Goal: Information Seeking & Learning: Learn about a topic

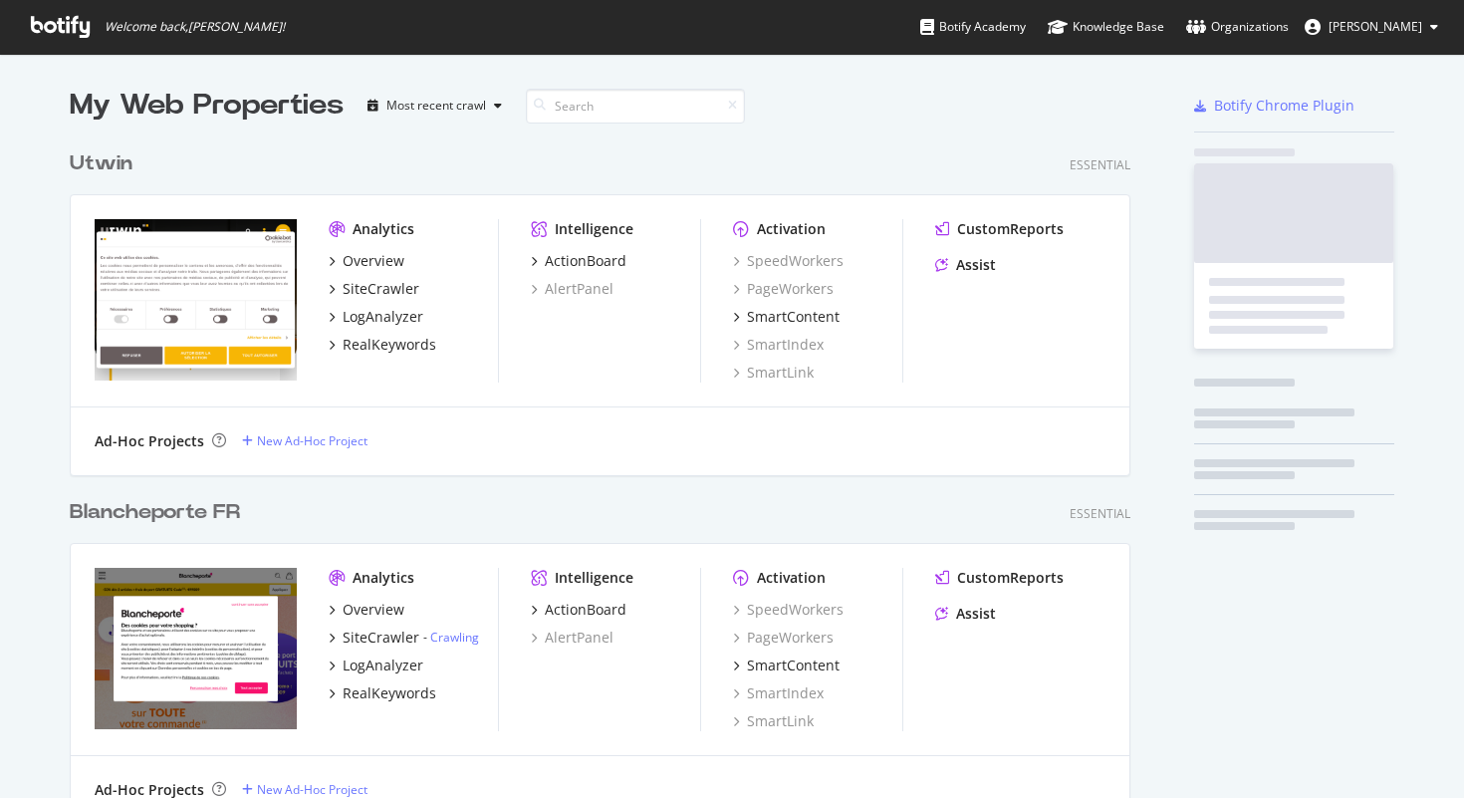
scroll to position [7192, 1077]
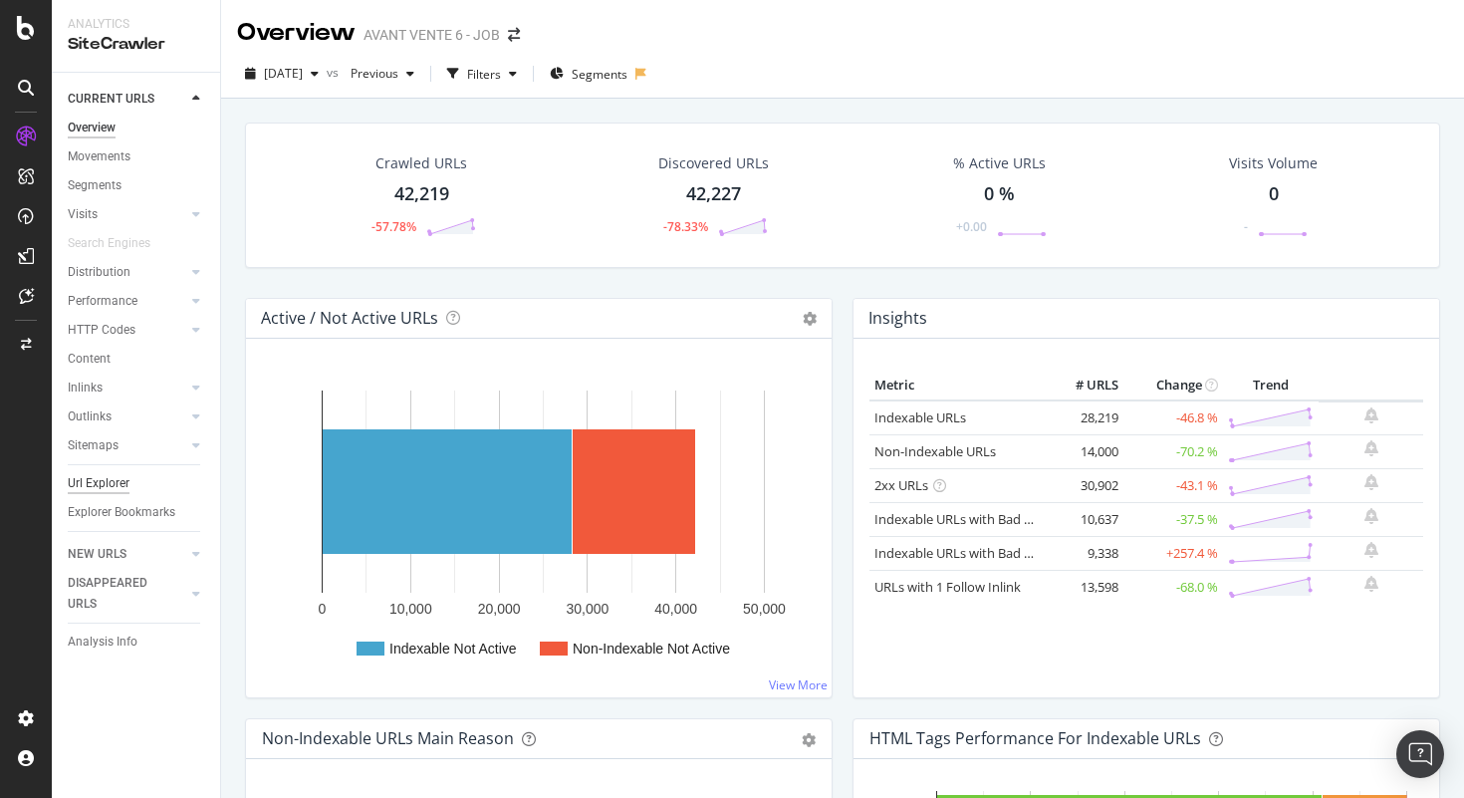
click at [120, 480] on div "Url Explorer" at bounding box center [99, 483] width 62 height 21
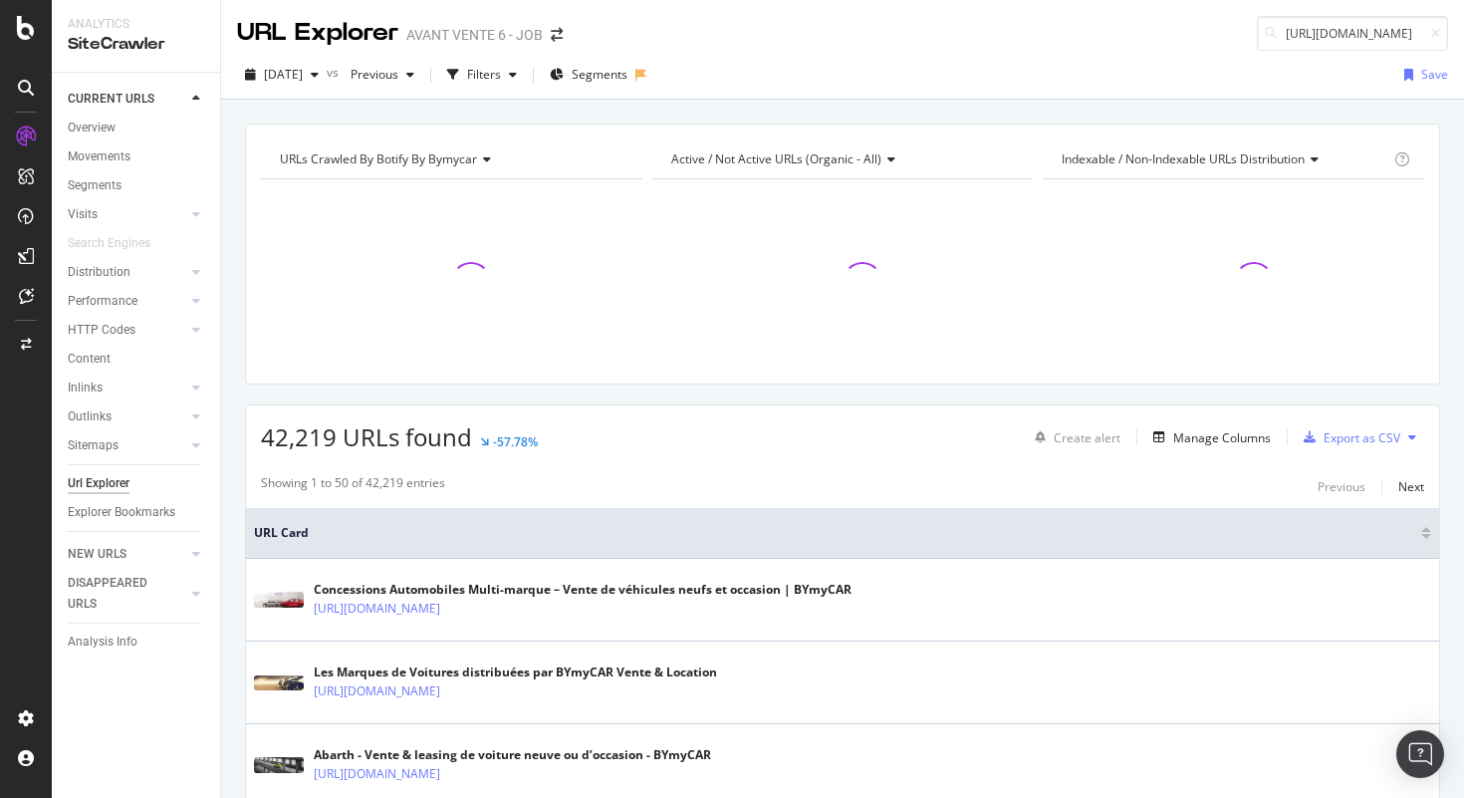
scroll to position [0, 153]
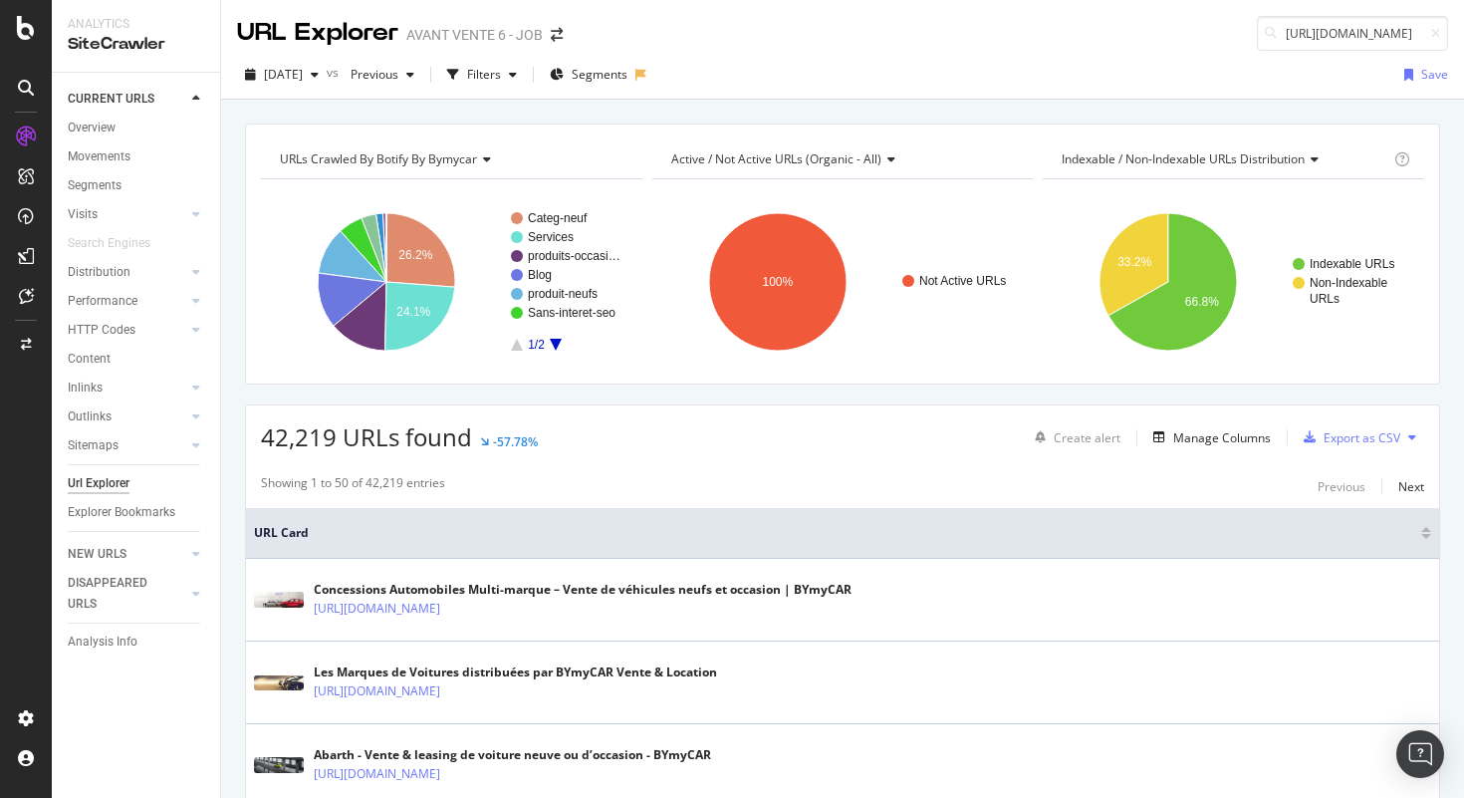
type input "https://www.bymycar.fr/v/peugeot-partner-occasion"
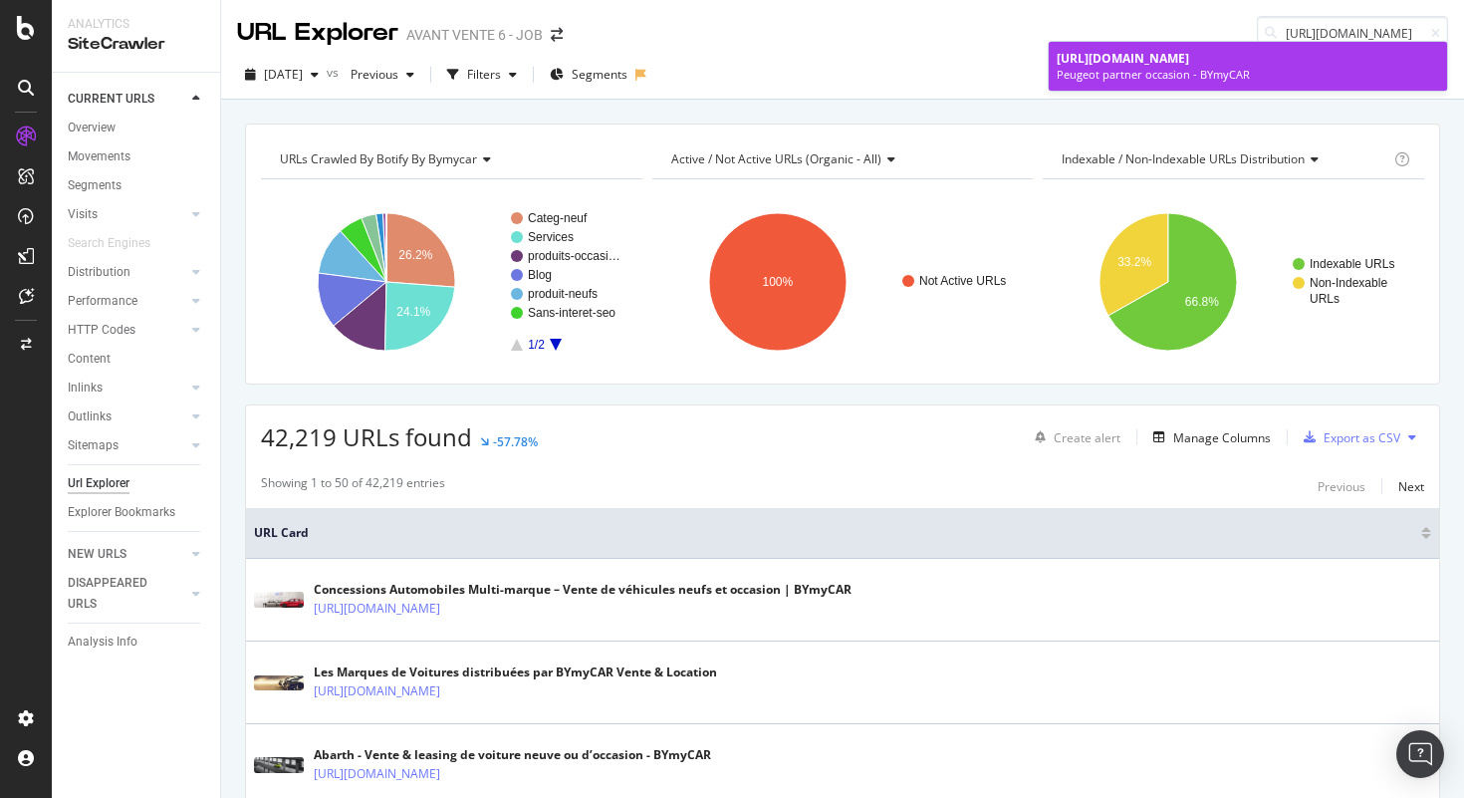
click at [1189, 57] on span "https://www.bymycar.fr/v/peugeot-partner-occasion" at bounding box center [1123, 58] width 132 height 17
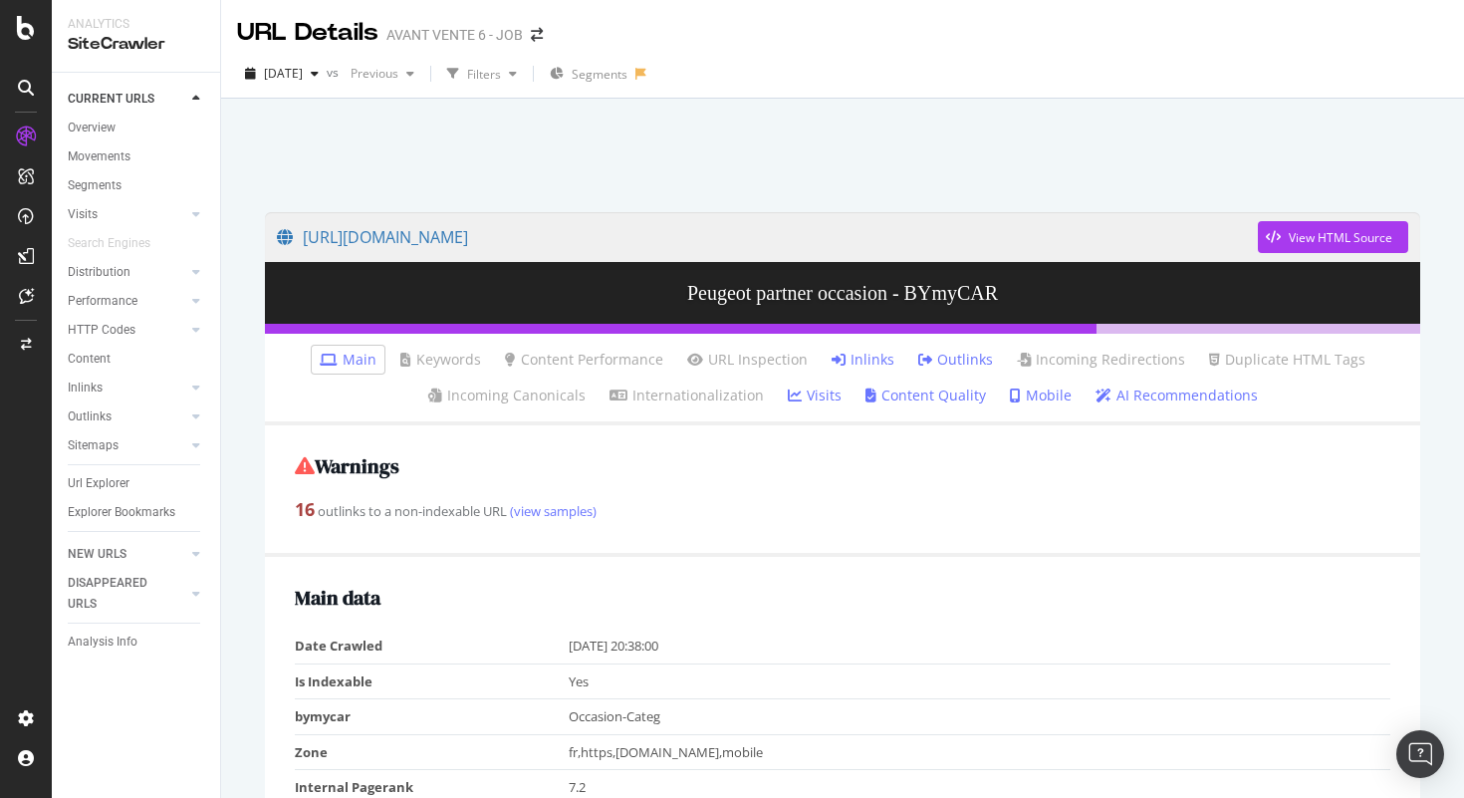
click at [872, 357] on link "Inlinks" at bounding box center [863, 360] width 63 height 20
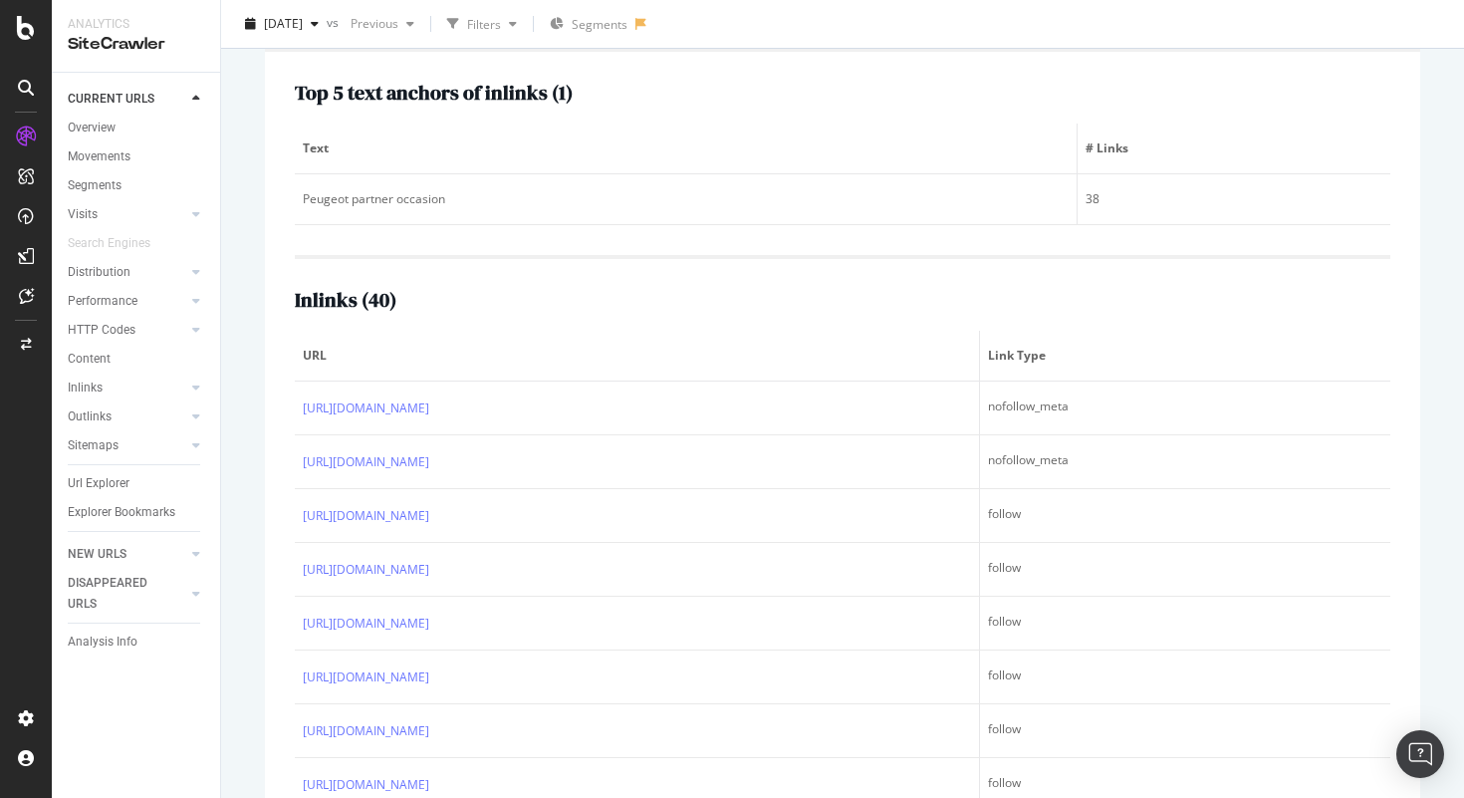
scroll to position [375, 0]
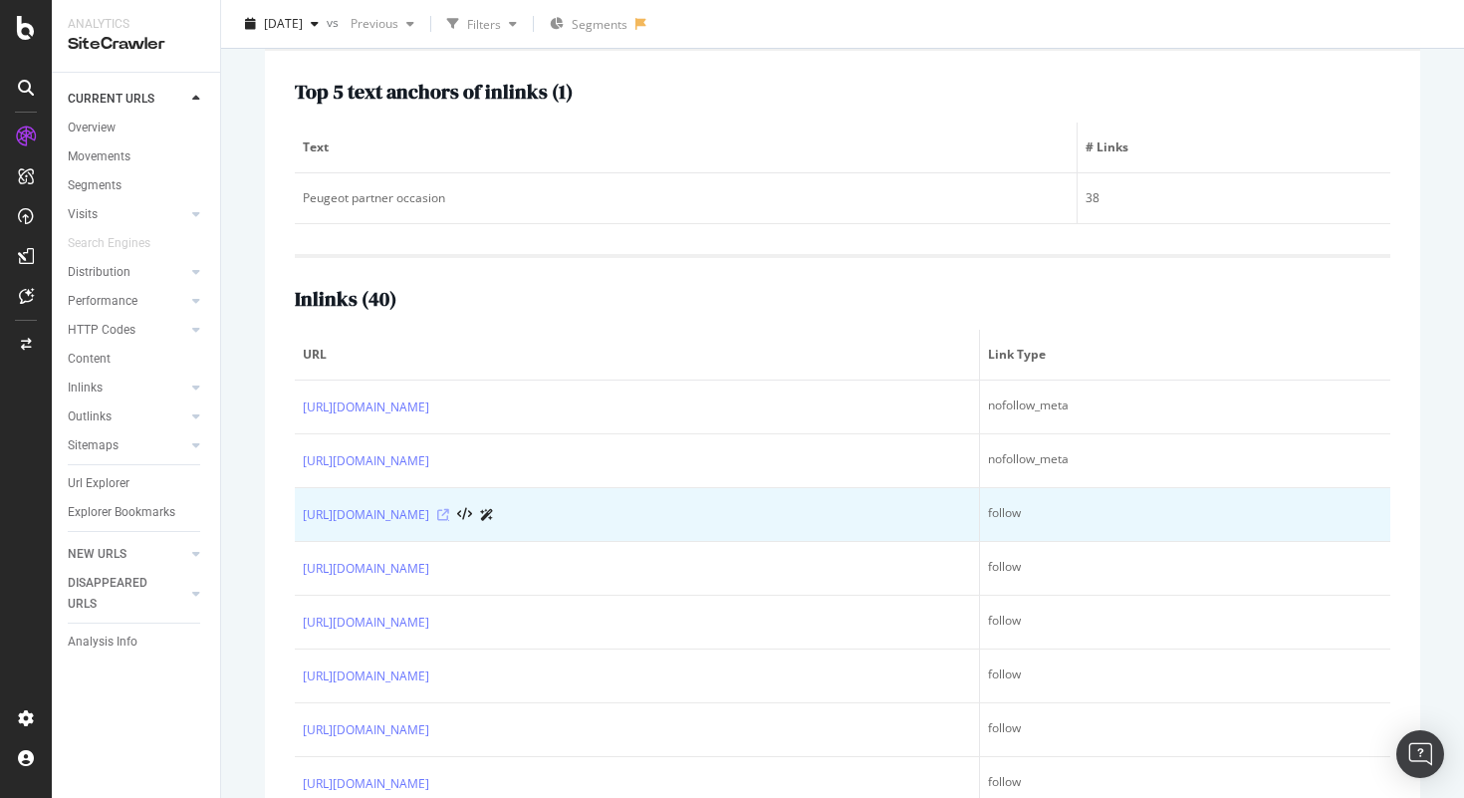
click at [449, 521] on icon at bounding box center [443, 515] width 12 height 12
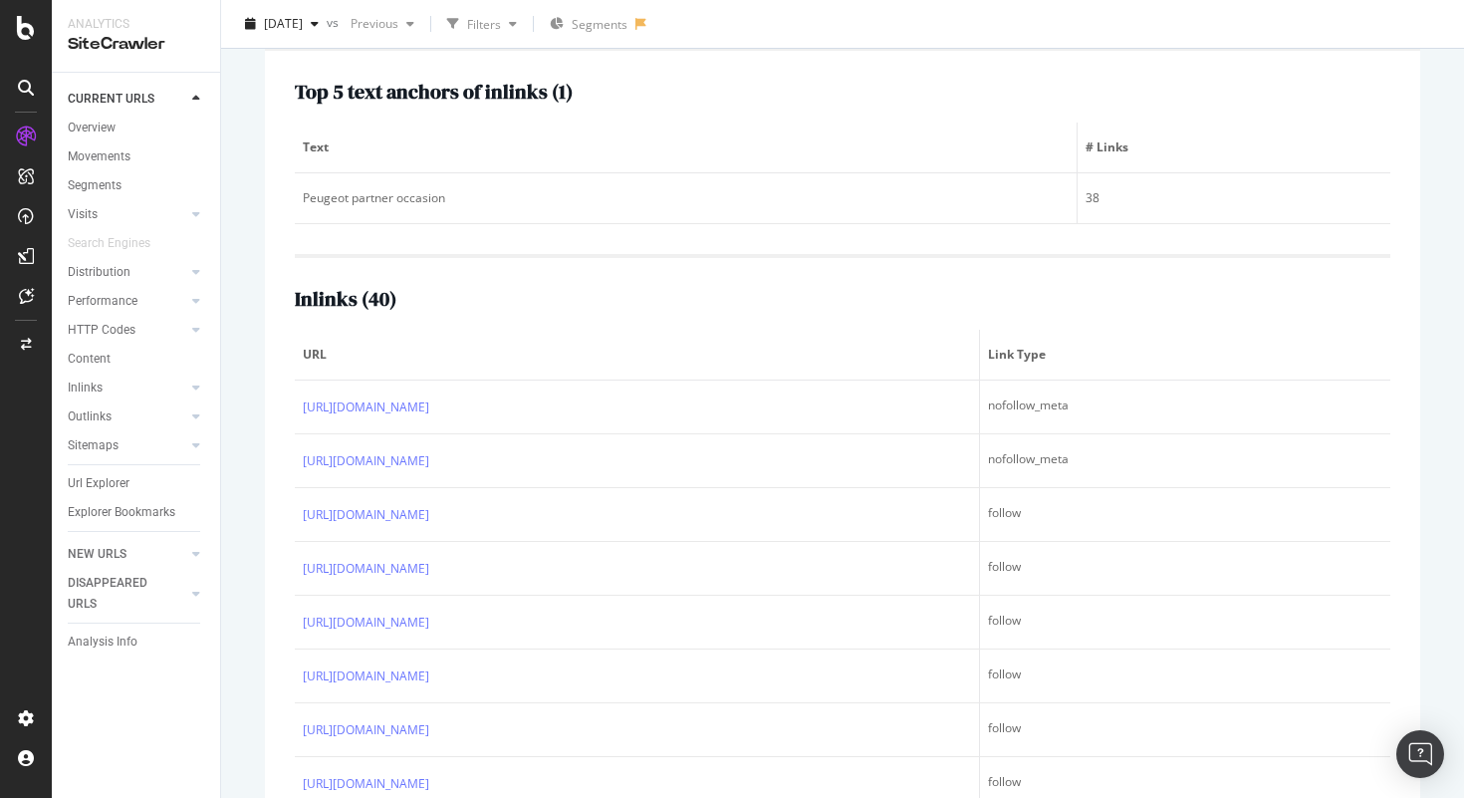
scroll to position [0, 0]
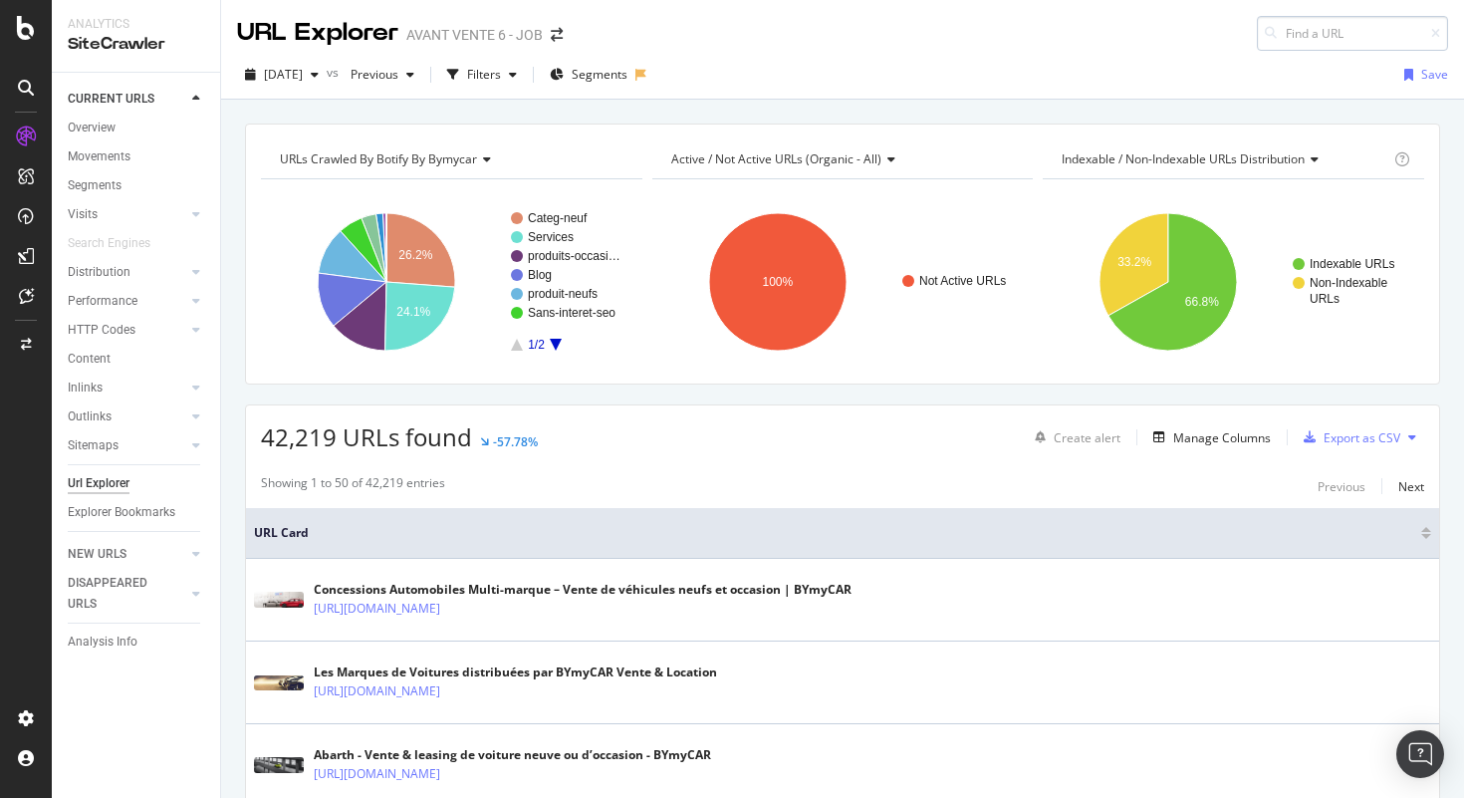
click at [1302, 33] on input at bounding box center [1352, 33] width 191 height 35
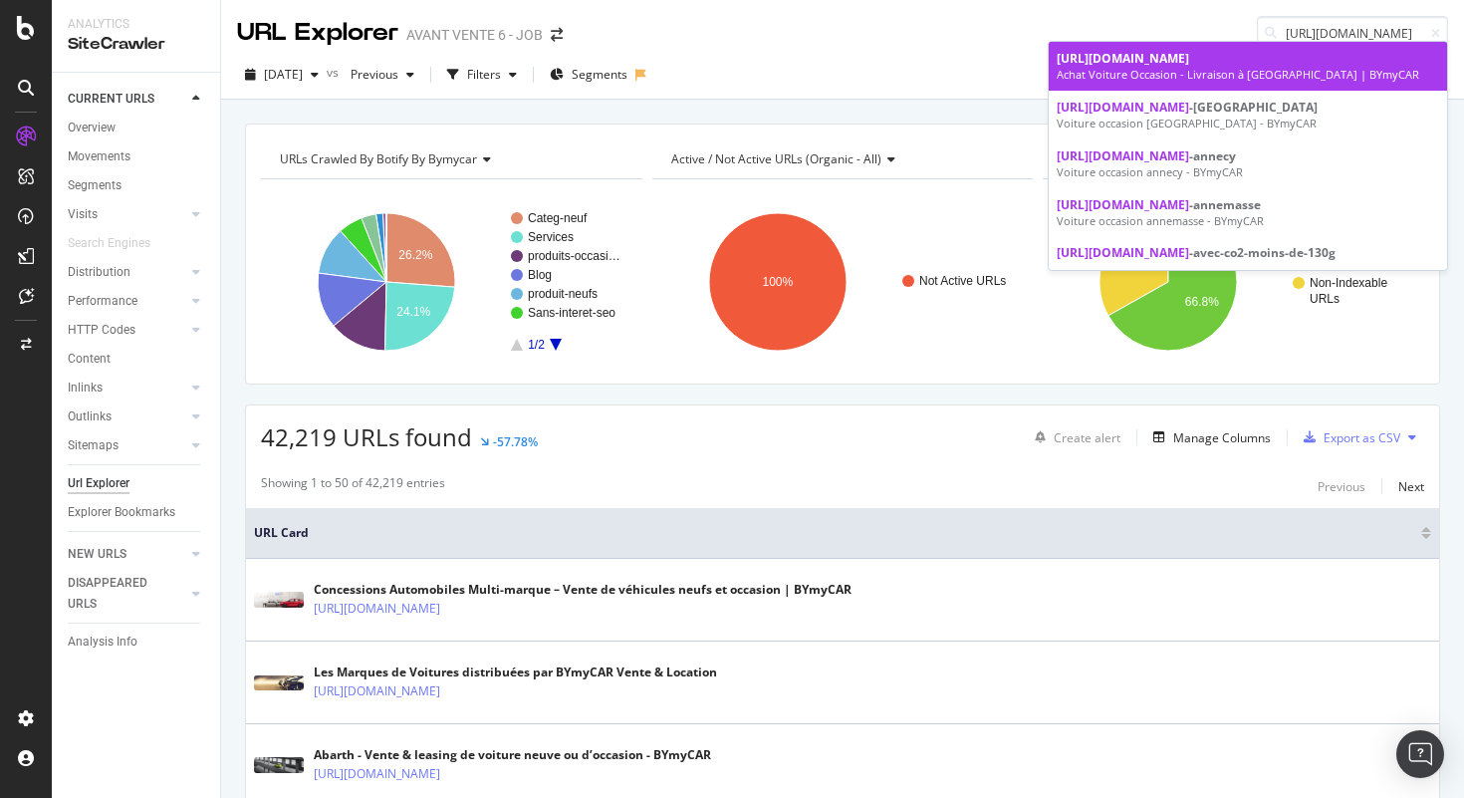
type input "https://www.bymycar.fr/v/voiture-occasion"
click at [1279, 72] on div "Achat Voiture Occasion - Livraison à Domicile | BYmyCAR" at bounding box center [1248, 75] width 383 height 16
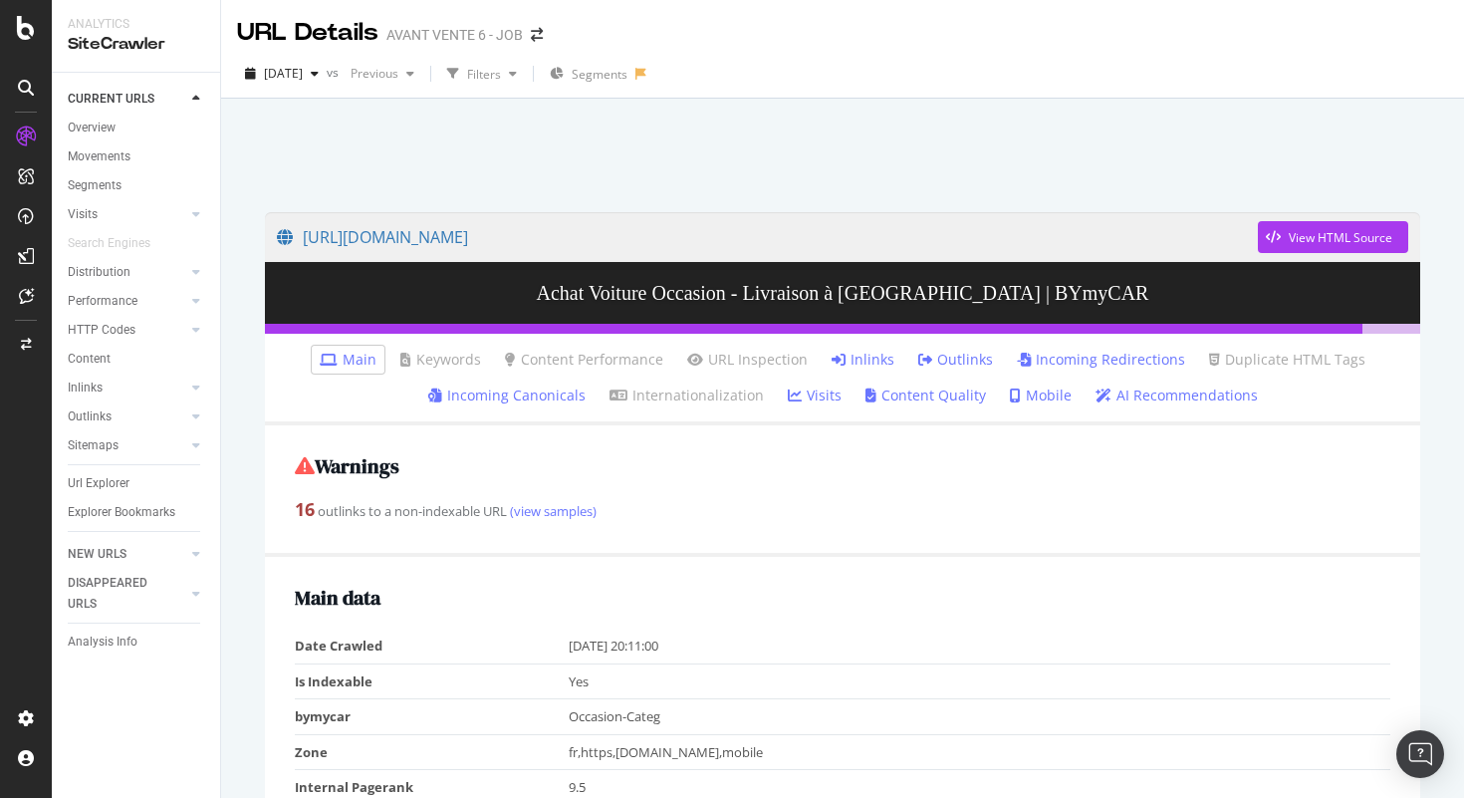
click at [877, 366] on link "Inlinks" at bounding box center [863, 360] width 63 height 20
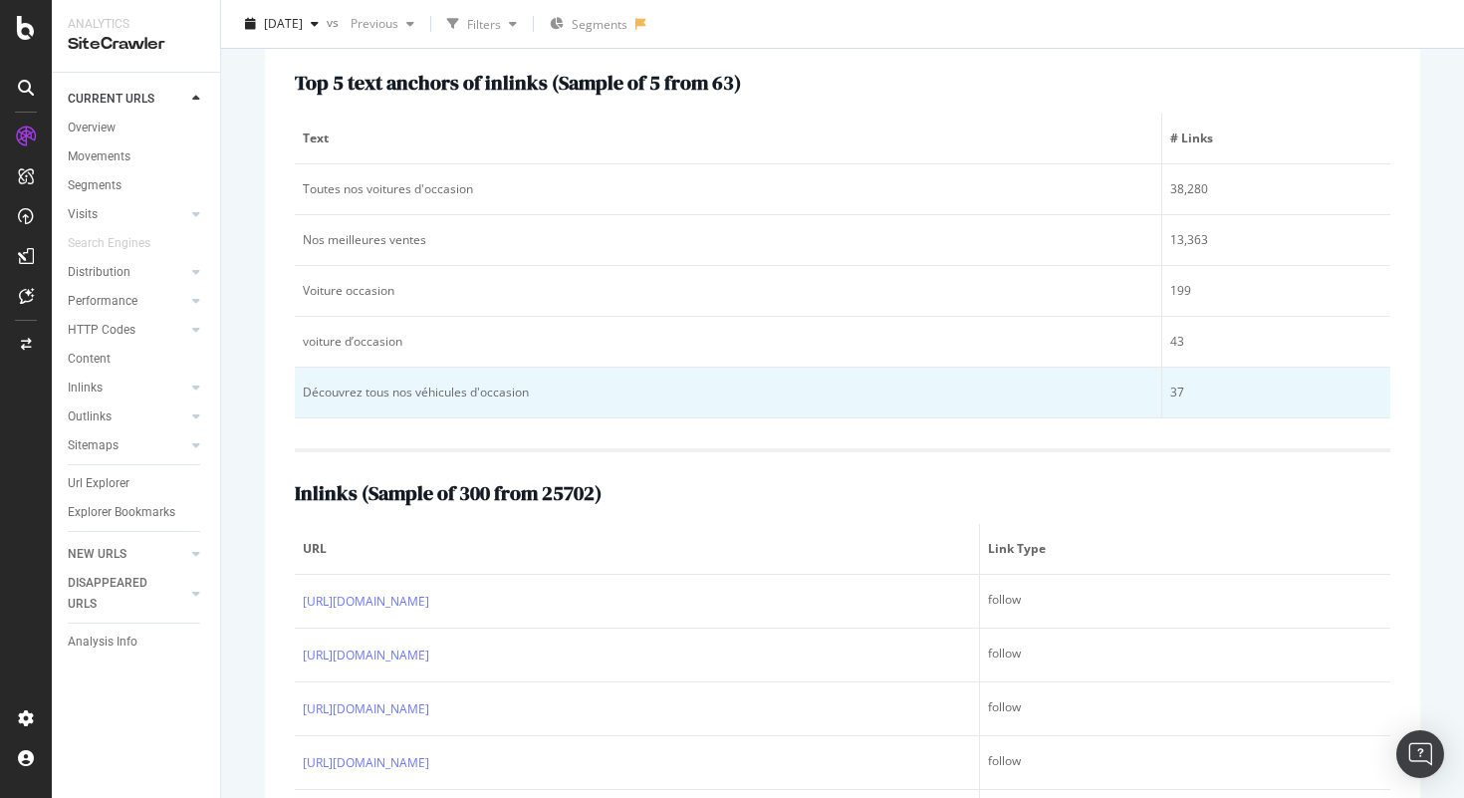
scroll to position [381, 0]
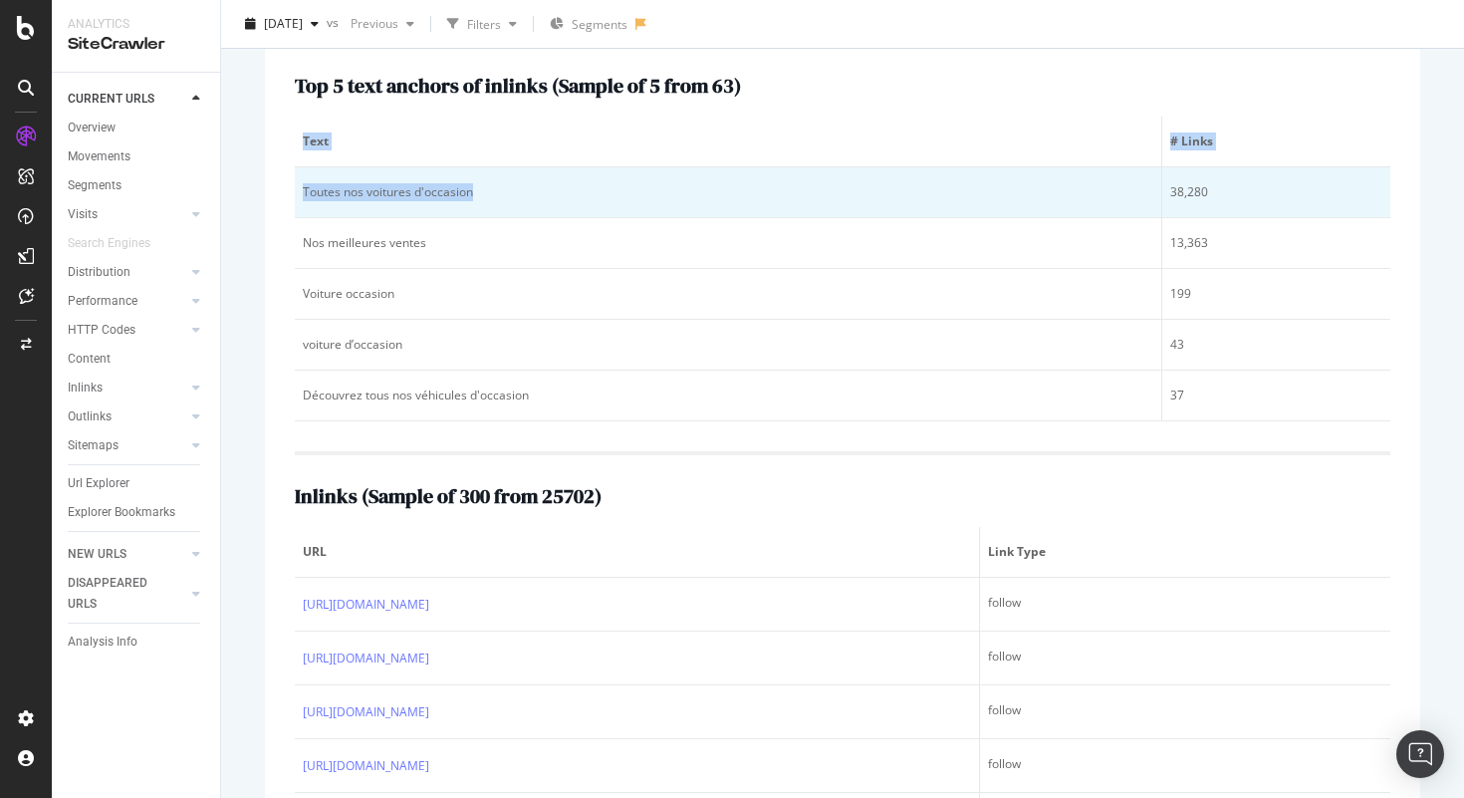
drag, startPoint x: 293, startPoint y: 195, endPoint x: 478, endPoint y: 198, distance: 185.3
click at [478, 198] on div "Top 5 text anchors of inlinks ( Sample of 5 from 63 ) Text # Links Toutes nos v…" at bounding box center [843, 550] width 1156 height 1010
click at [305, 193] on div "Toutes nos voitures d'occasion" at bounding box center [728, 192] width 851 height 18
click at [301, 200] on td "Toutes nos voitures d'occasion" at bounding box center [729, 192] width 868 height 51
drag, startPoint x: 302, startPoint y: 193, endPoint x: 474, endPoint y: 195, distance: 172.4
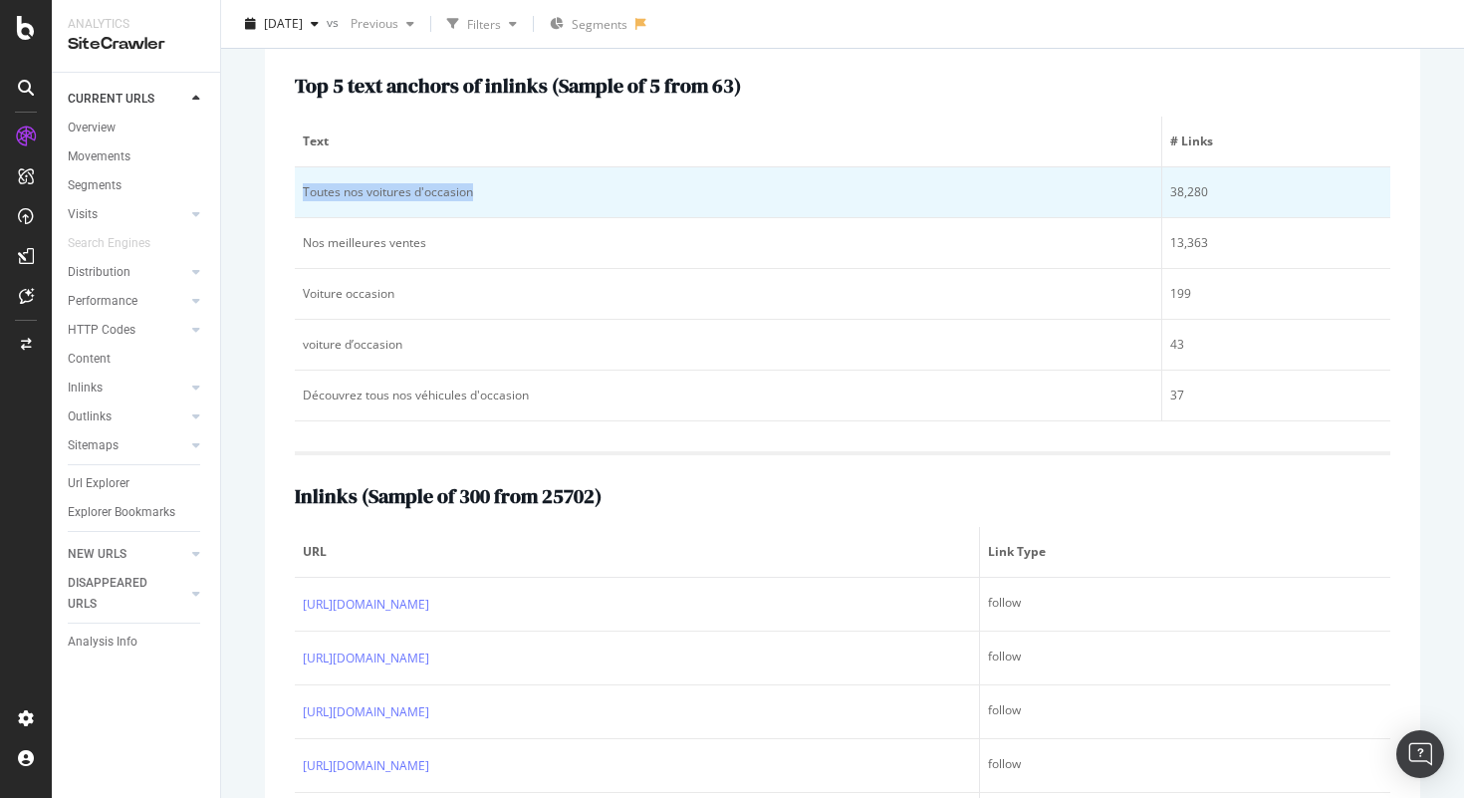
click at [474, 195] on div "Toutes nos voitures d'occasion" at bounding box center [728, 192] width 851 height 18
copy div "Toutes nos voitures d'occasion"
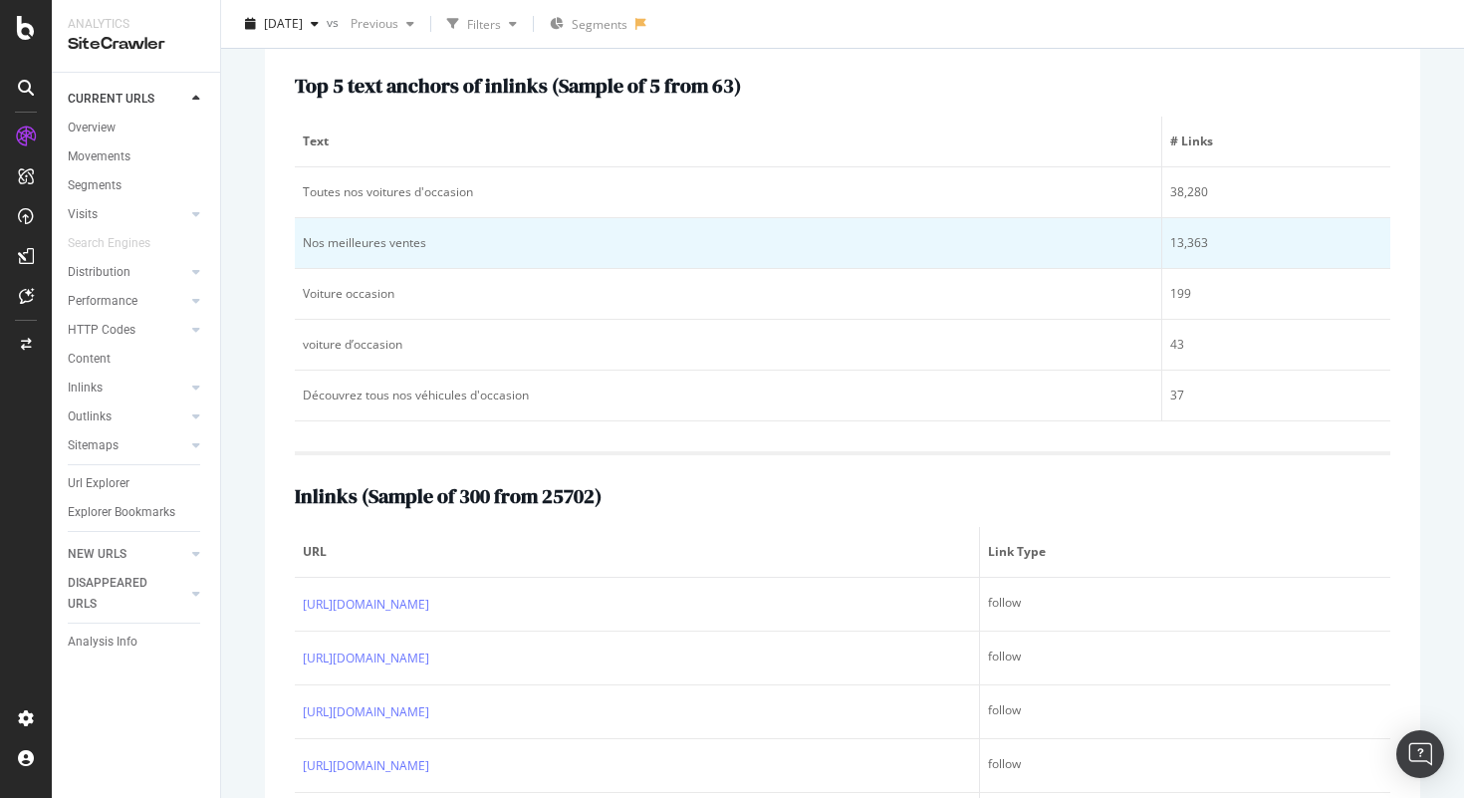
click at [430, 245] on div "Nos meilleures ventes" at bounding box center [728, 243] width 851 height 18
click at [382, 246] on div "Nos meilleures ventes" at bounding box center [728, 243] width 851 height 18
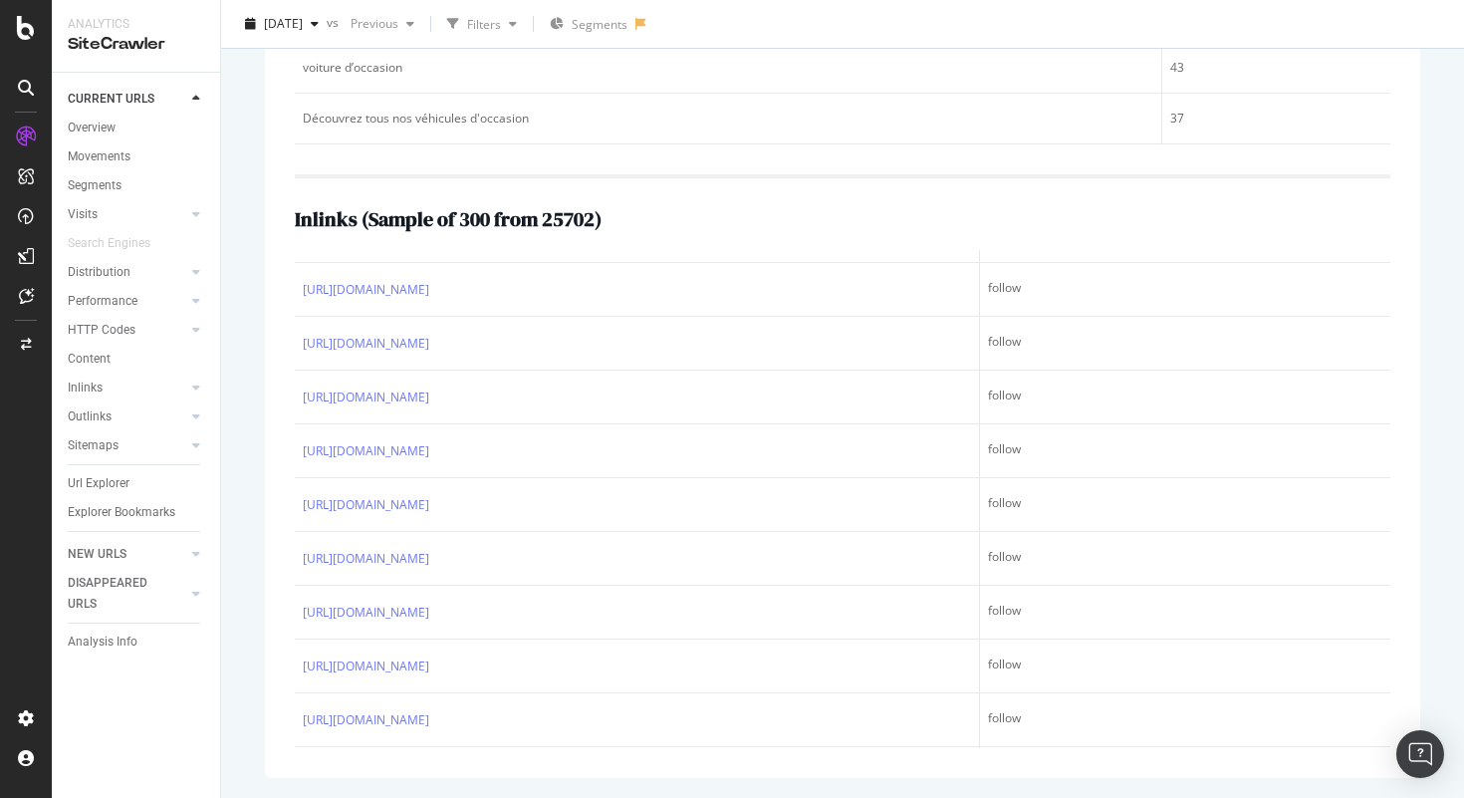
scroll to position [277, 0]
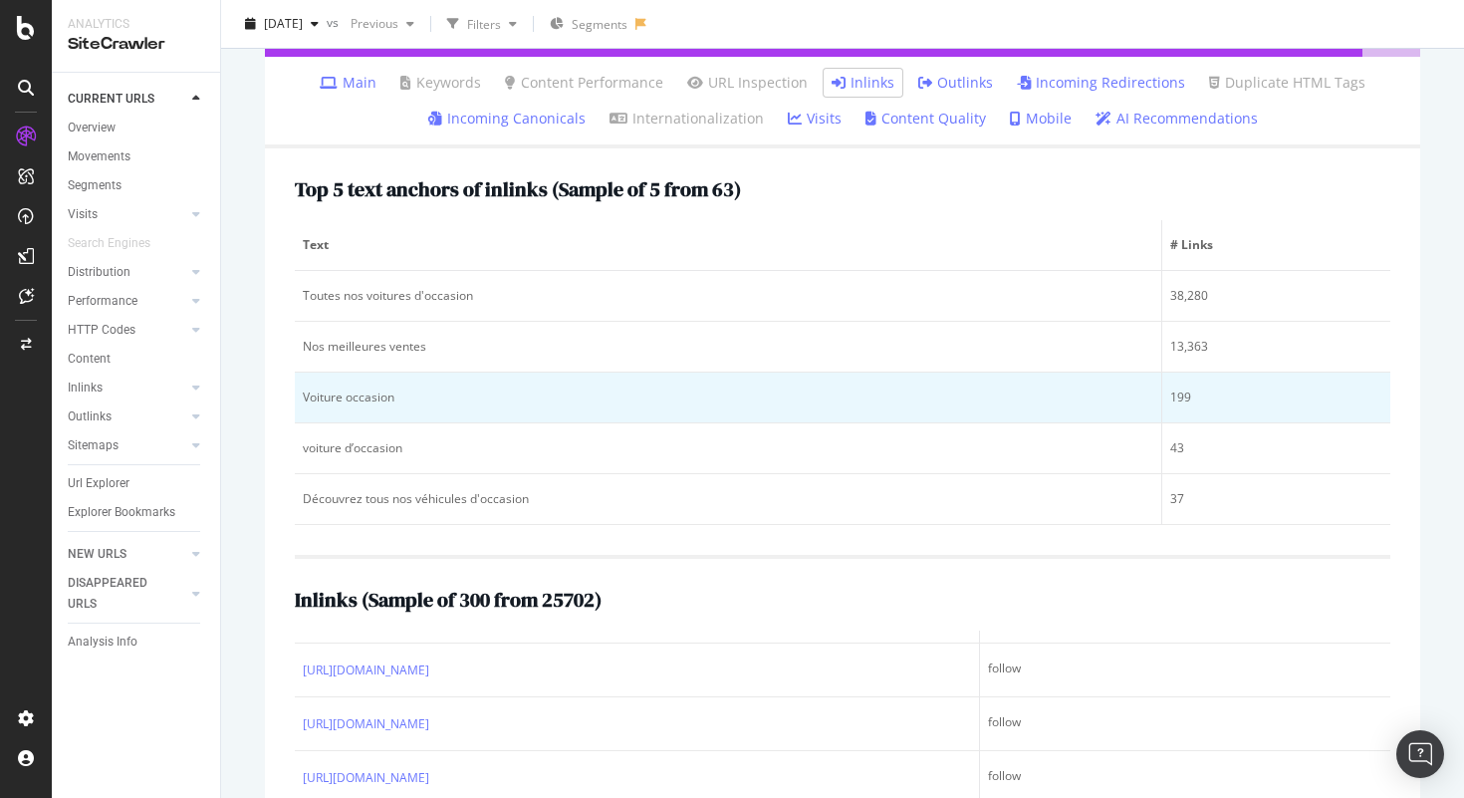
click at [367, 396] on div "Voiture occasion" at bounding box center [728, 398] width 851 height 18
click at [1189, 405] on div "199" at bounding box center [1277, 398] width 212 height 18
drag, startPoint x: 1193, startPoint y: 391, endPoint x: 1169, endPoint y: 391, distance: 24.9
click at [1169, 391] on td "199" at bounding box center [1277, 398] width 228 height 51
click at [1206, 398] on div "199" at bounding box center [1277, 398] width 212 height 18
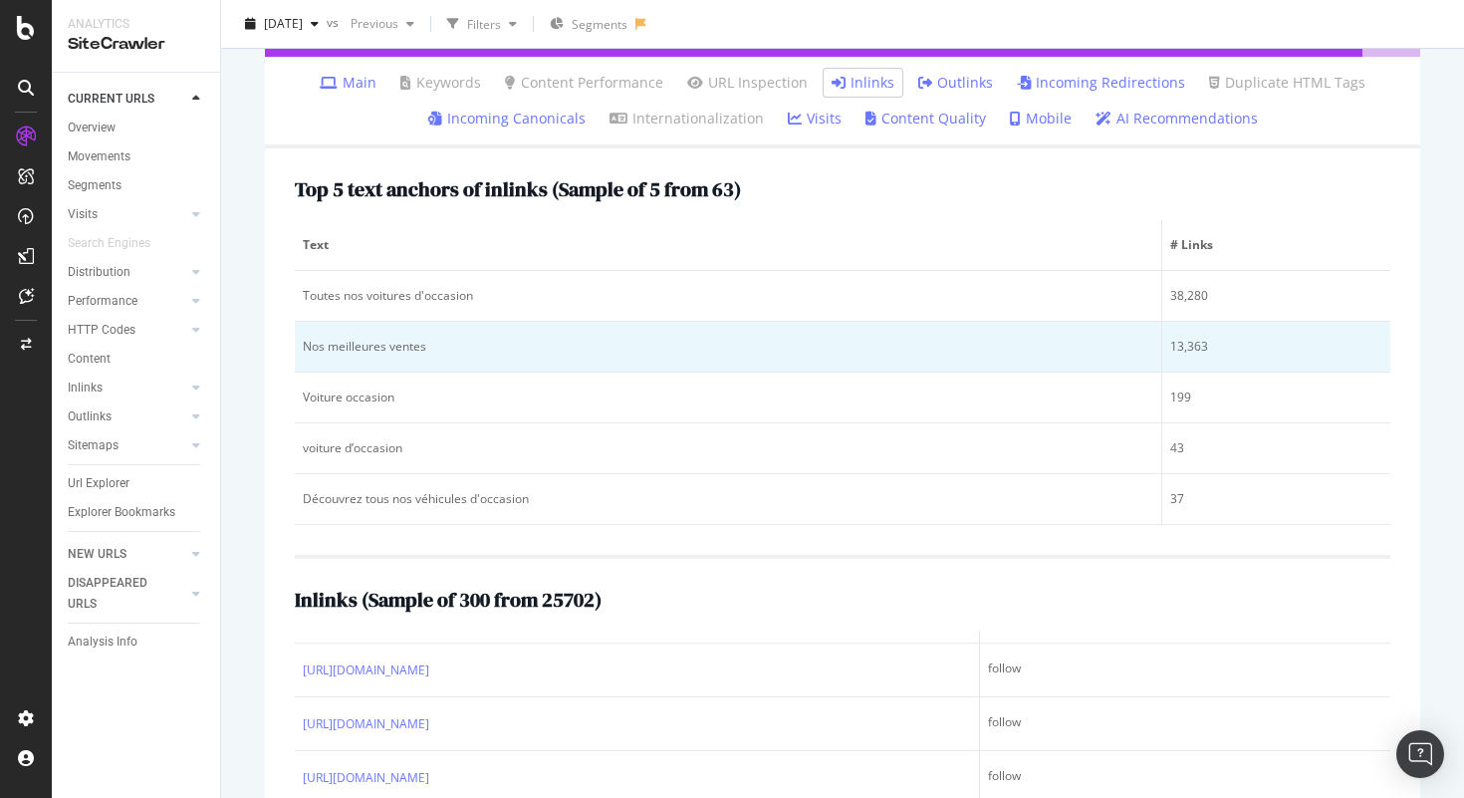
click at [1204, 348] on div "13,363" at bounding box center [1277, 347] width 212 height 18
drag, startPoint x: 1212, startPoint y: 344, endPoint x: 1190, endPoint y: 344, distance: 21.9
click at [1190, 344] on div "13,363" at bounding box center [1277, 347] width 212 height 18
click at [1214, 357] on td "13,363" at bounding box center [1277, 347] width 228 height 51
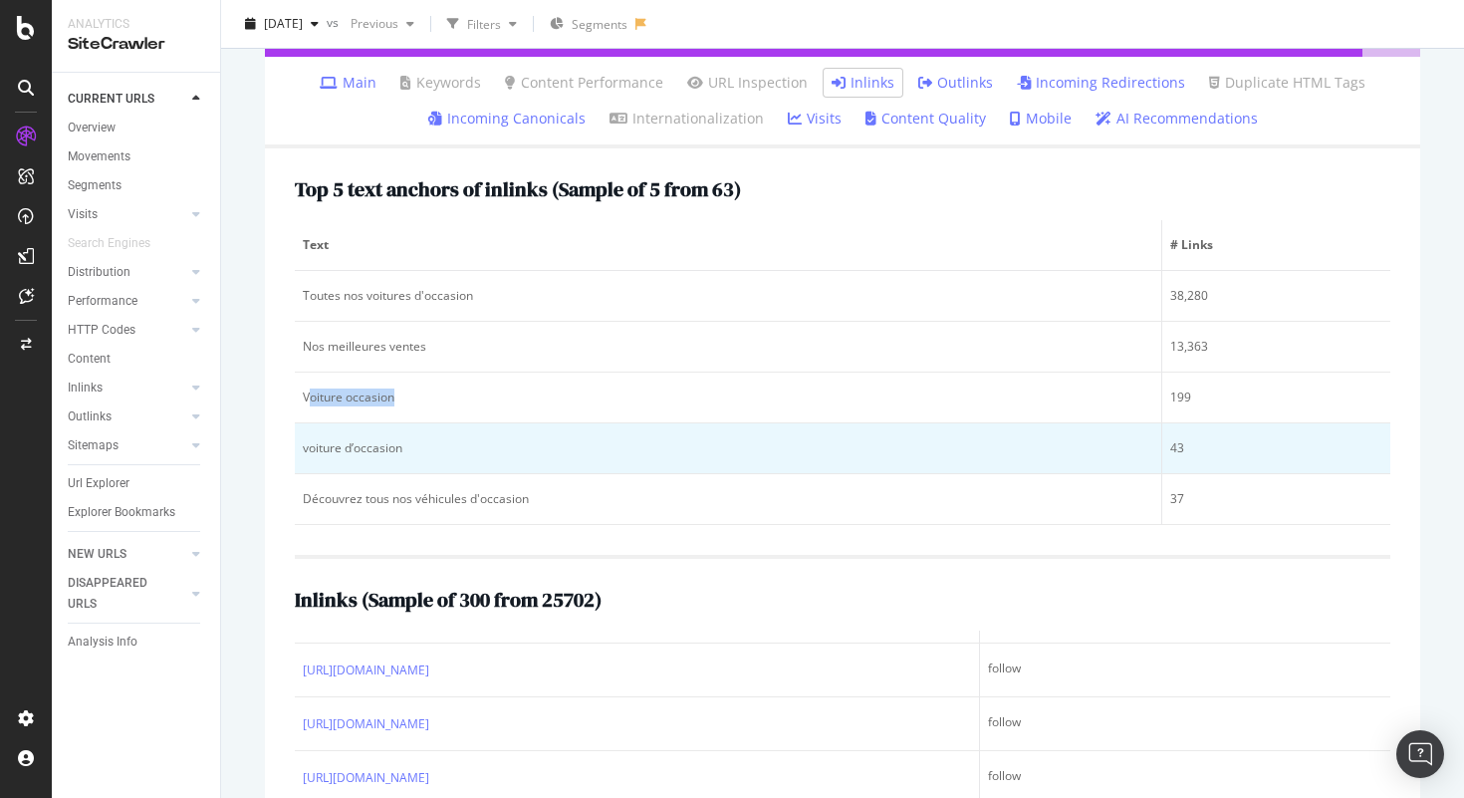
drag, startPoint x: 307, startPoint y: 402, endPoint x: 1001, endPoint y: 454, distance: 696.3
click at [999, 451] on tbody "Toutes nos voitures d'occasion 38,280 Nos meilleures ventes 13,363 Voiture occa…" at bounding box center [843, 398] width 1096 height 254
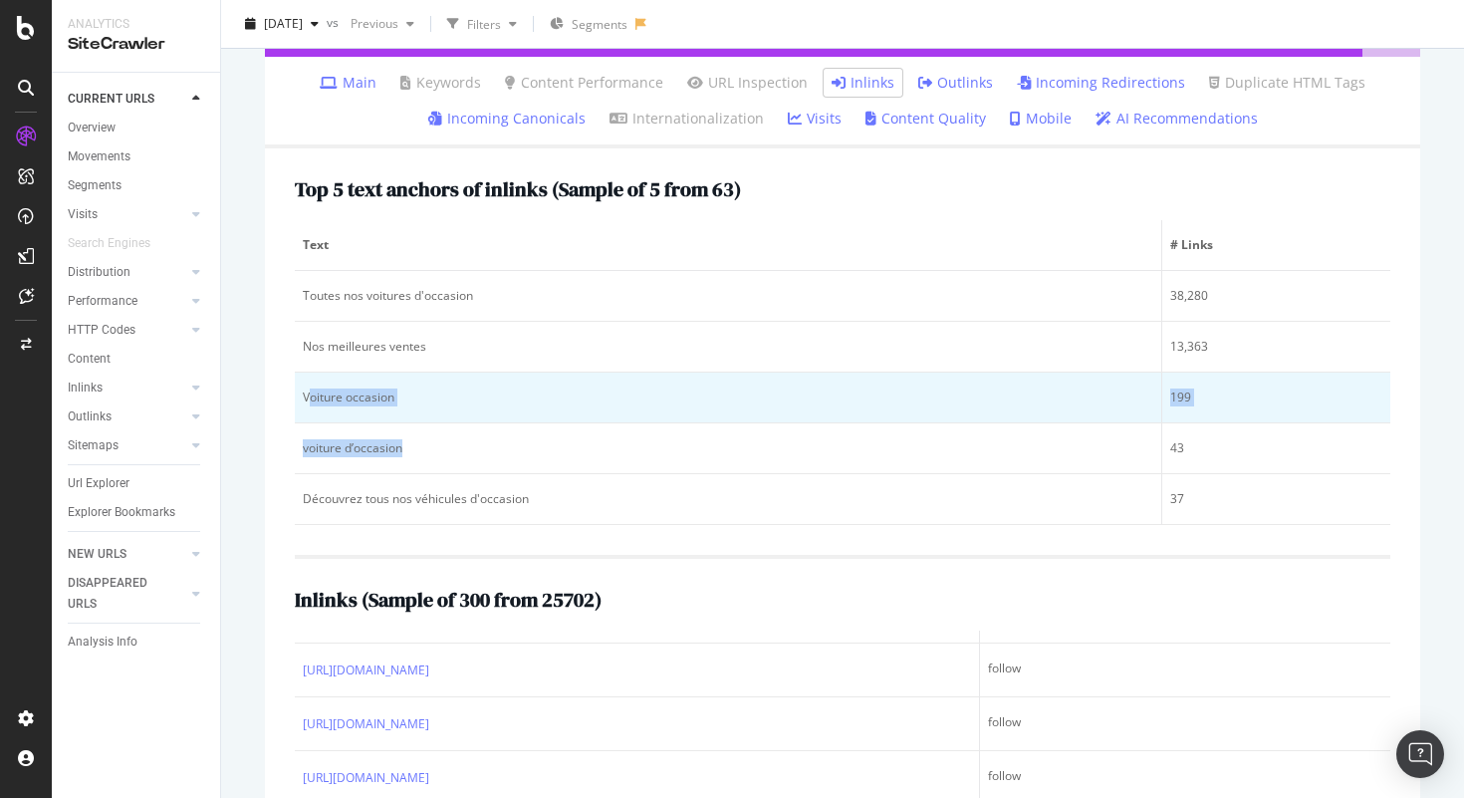
click at [1172, 399] on div "199" at bounding box center [1277, 398] width 212 height 18
drag, startPoint x: 1172, startPoint y: 399, endPoint x: 1195, endPoint y: 399, distance: 23.9
click at [1195, 399] on div "199" at bounding box center [1277, 398] width 212 height 18
click at [385, 398] on div "Voiture occasion" at bounding box center [728, 398] width 851 height 18
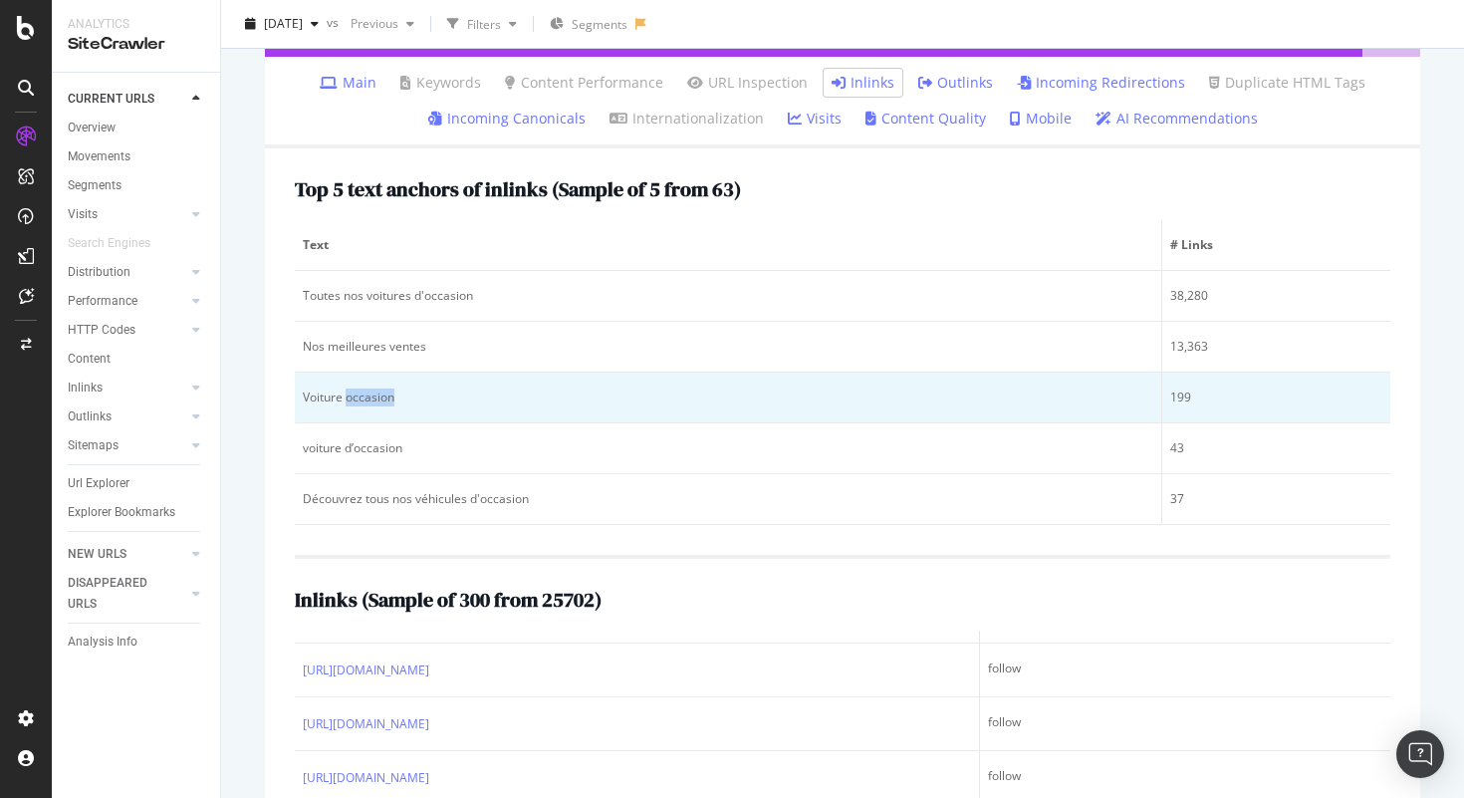
click at [385, 398] on div "Voiture occasion" at bounding box center [728, 398] width 851 height 18
copy div "Voiture occasion"
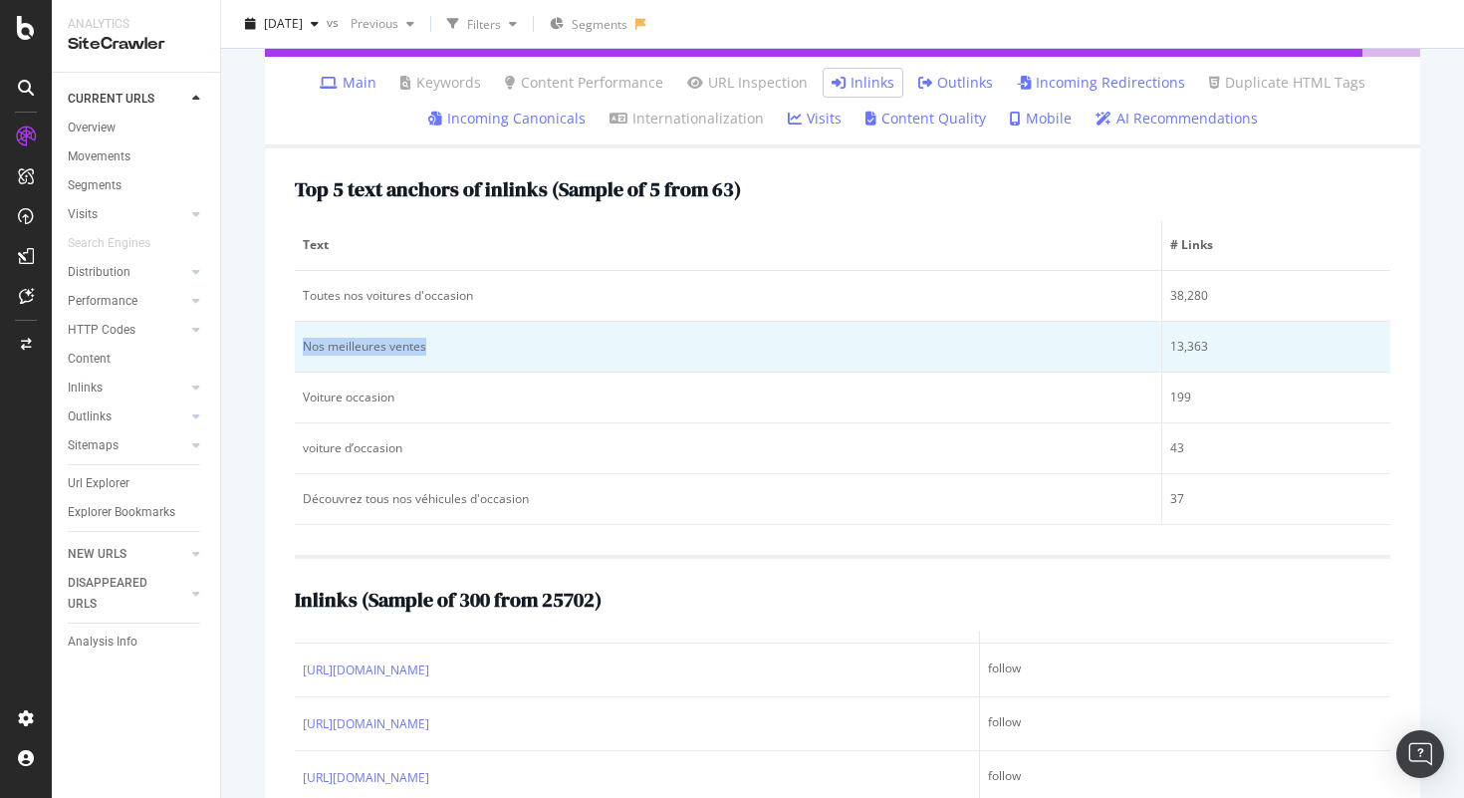
drag, startPoint x: 434, startPoint y: 354, endPoint x: 295, endPoint y: 354, distance: 139.5
click at [295, 354] on td "Nos meilleures ventes" at bounding box center [729, 347] width 868 height 51
copy div "Nos meilleures ventes"
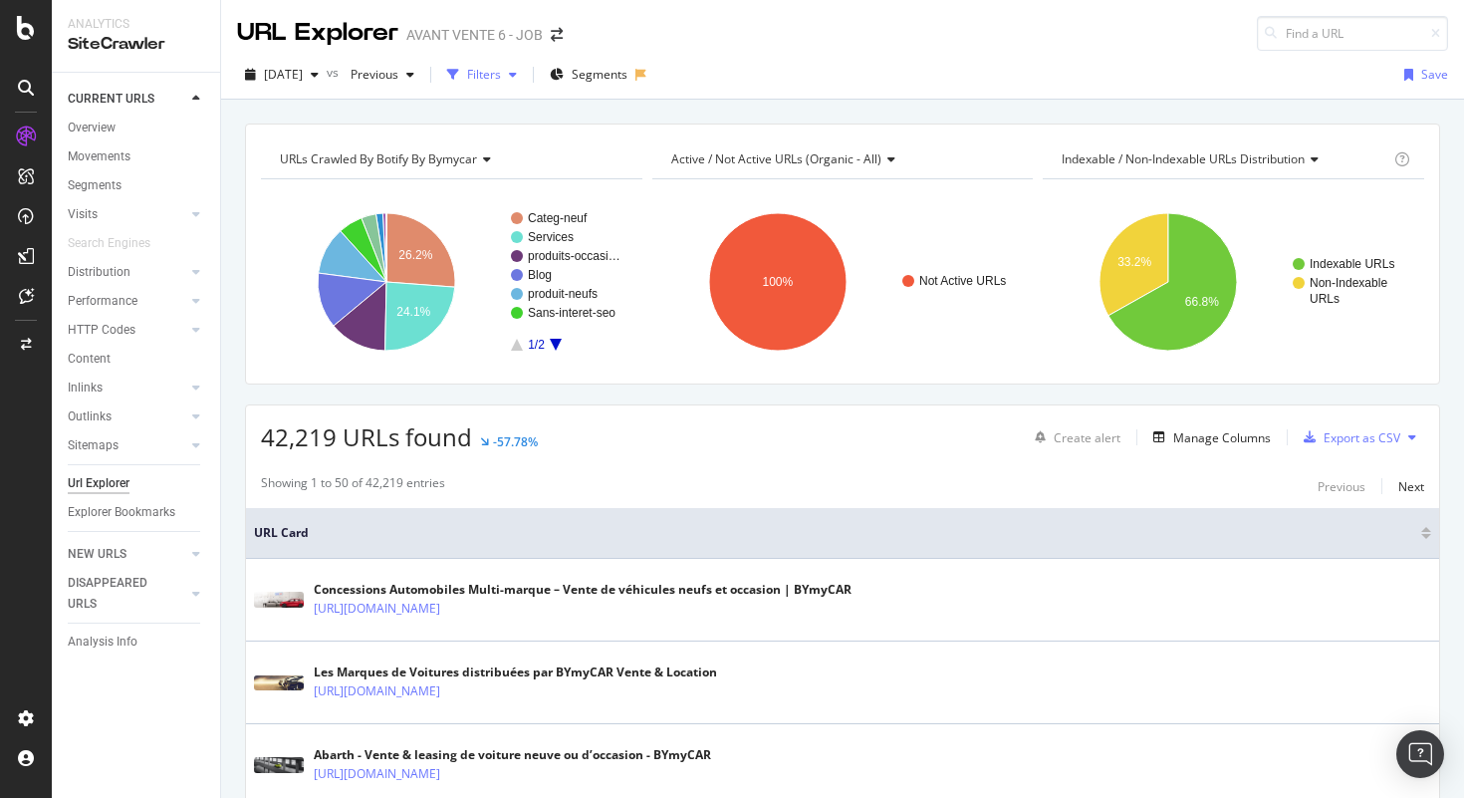
click at [501, 66] on div "Filters" at bounding box center [484, 74] width 34 height 17
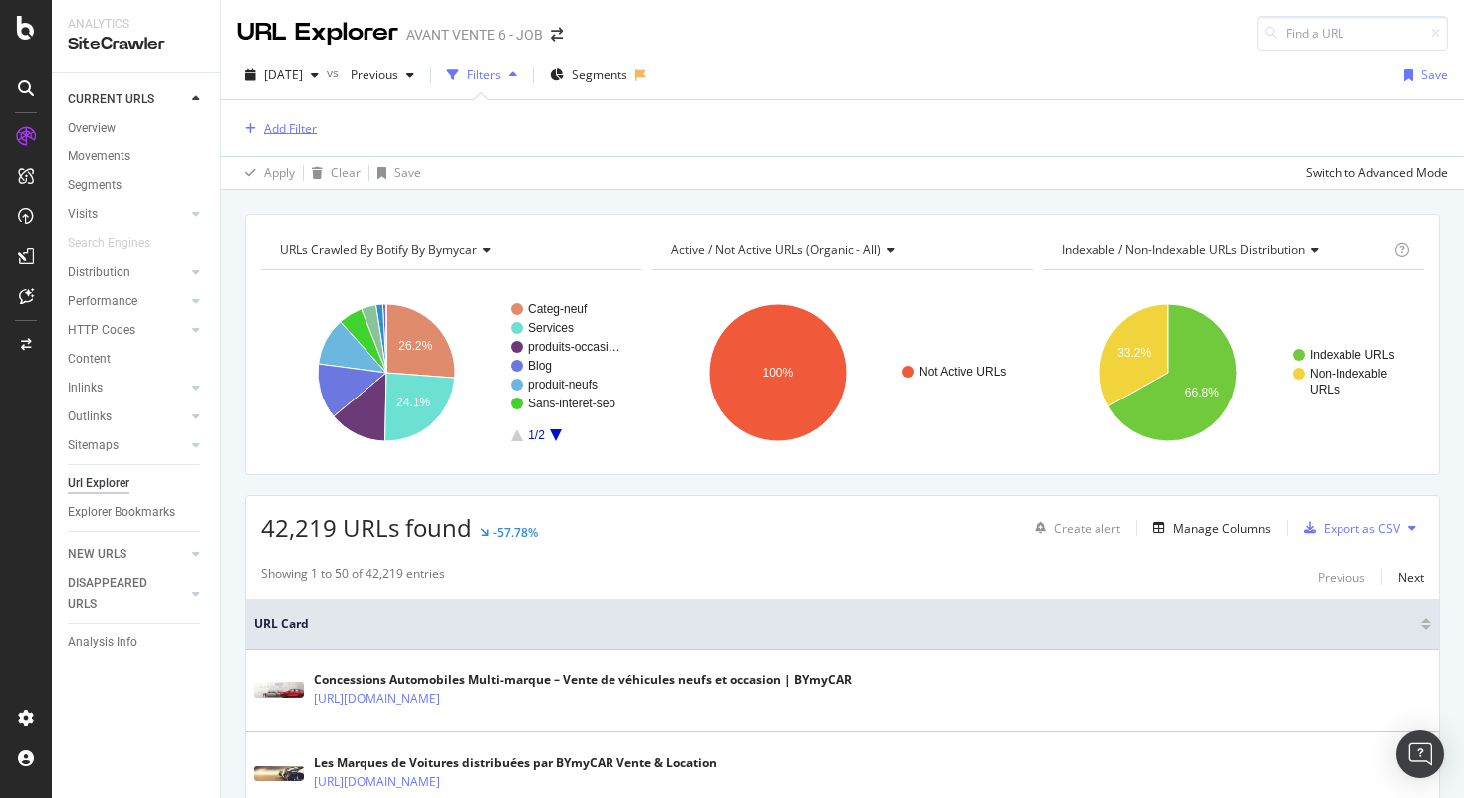
click at [302, 131] on div "Add Filter" at bounding box center [290, 128] width 53 height 17
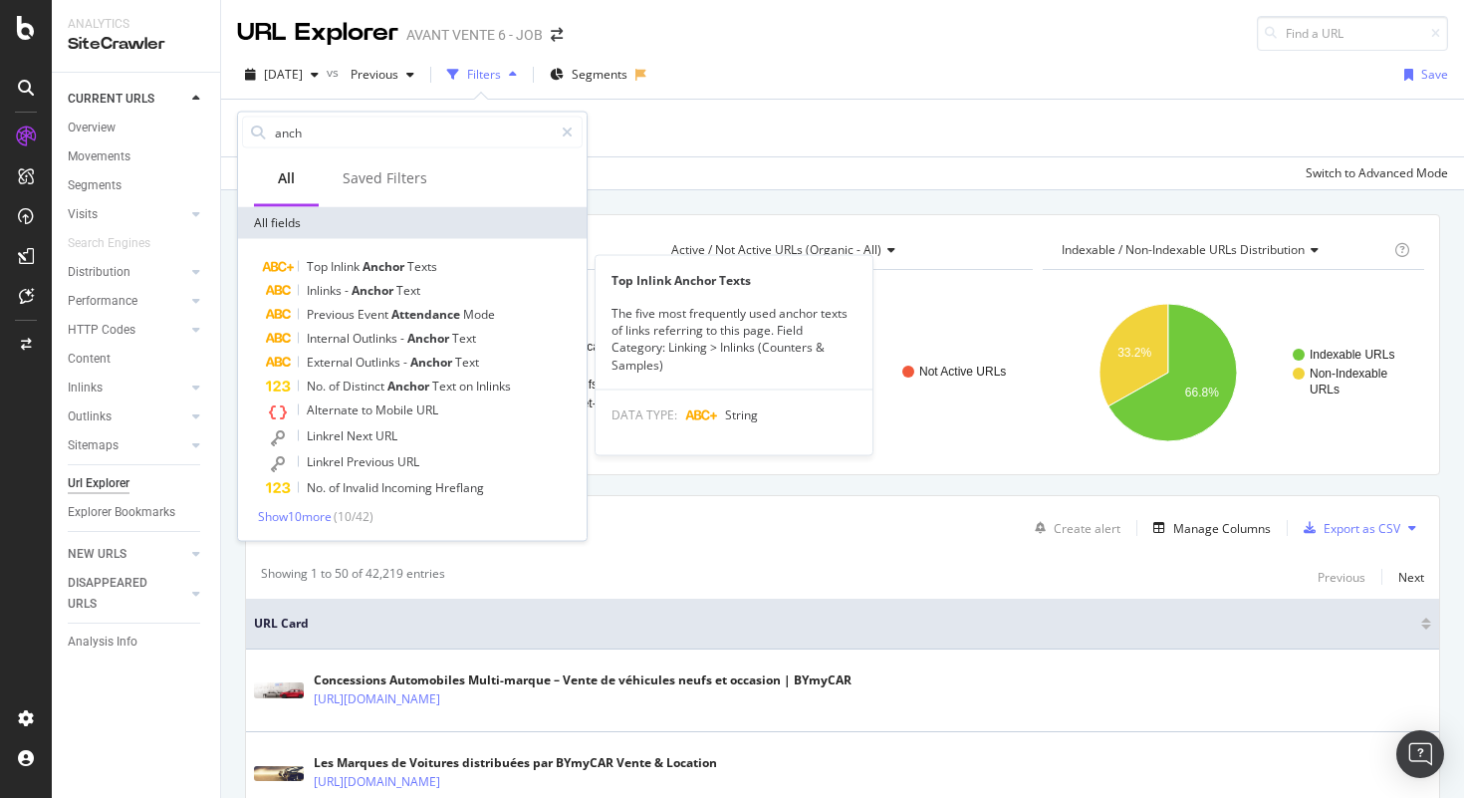
type input "ancho"
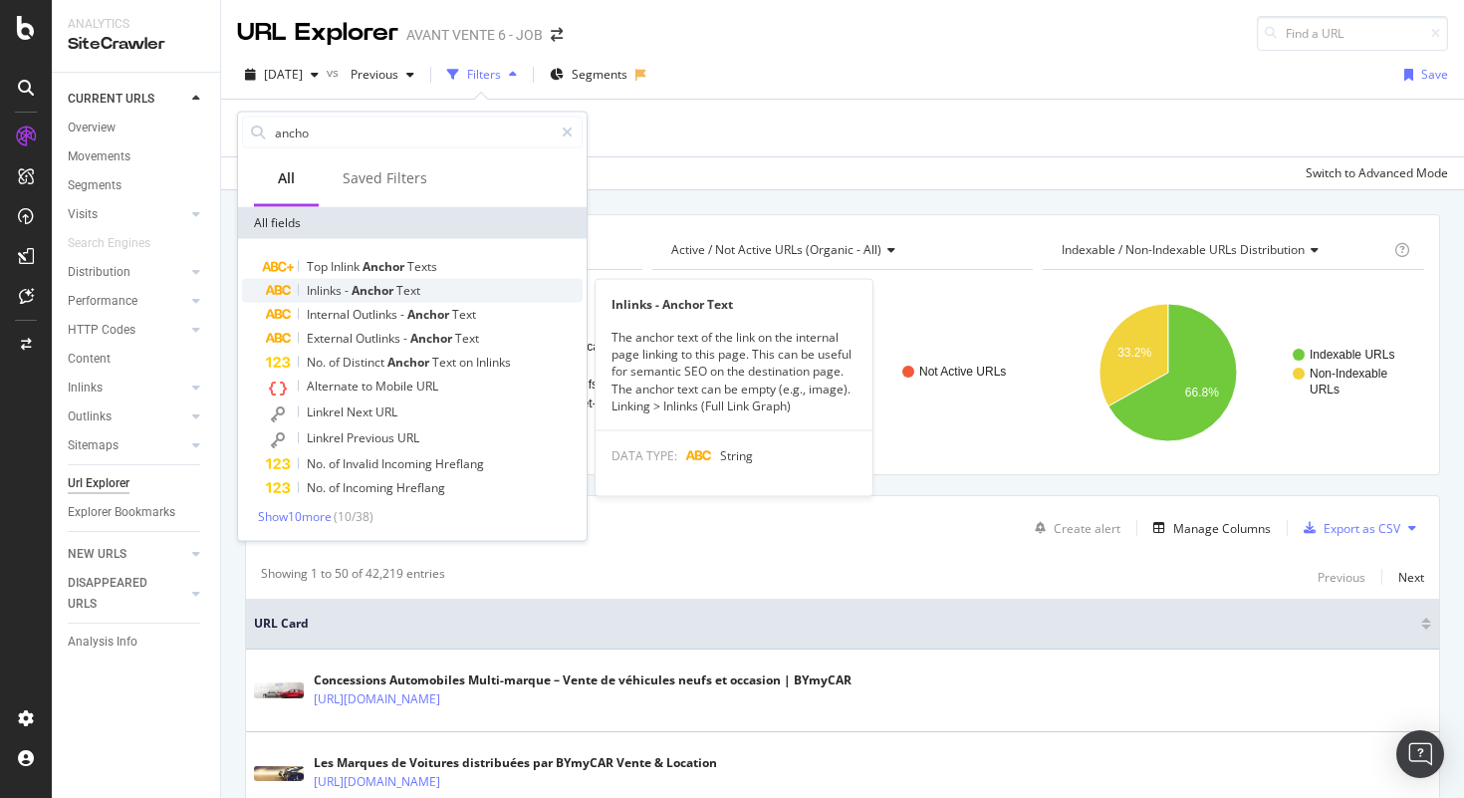
click at [396, 295] on span "Anchor" at bounding box center [374, 290] width 45 height 17
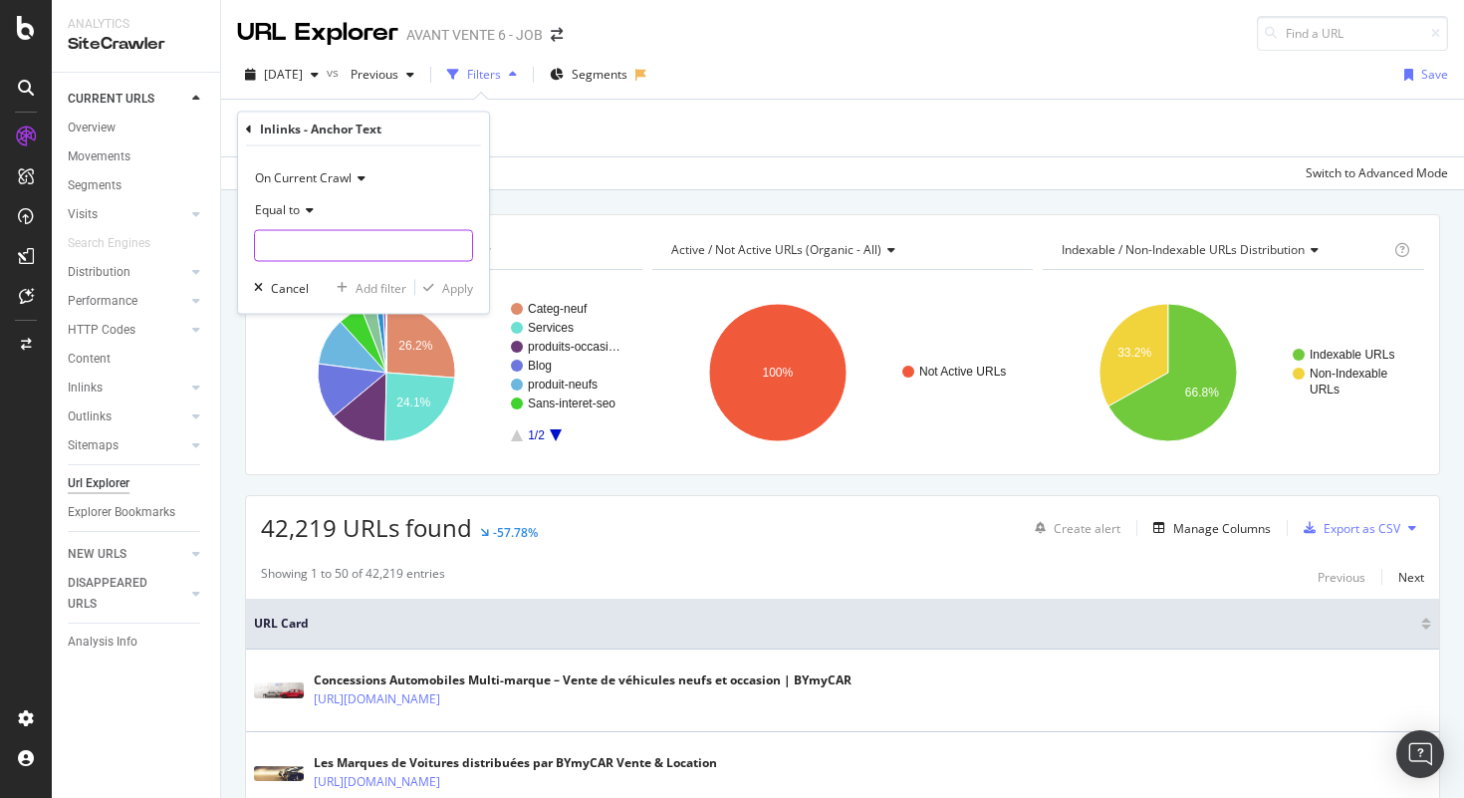
click at [348, 247] on input "text" at bounding box center [363, 246] width 217 height 32
paste input "Voiture occasion"
type input "Voiture occasion"
click at [465, 291] on div "Apply" at bounding box center [457, 287] width 31 height 17
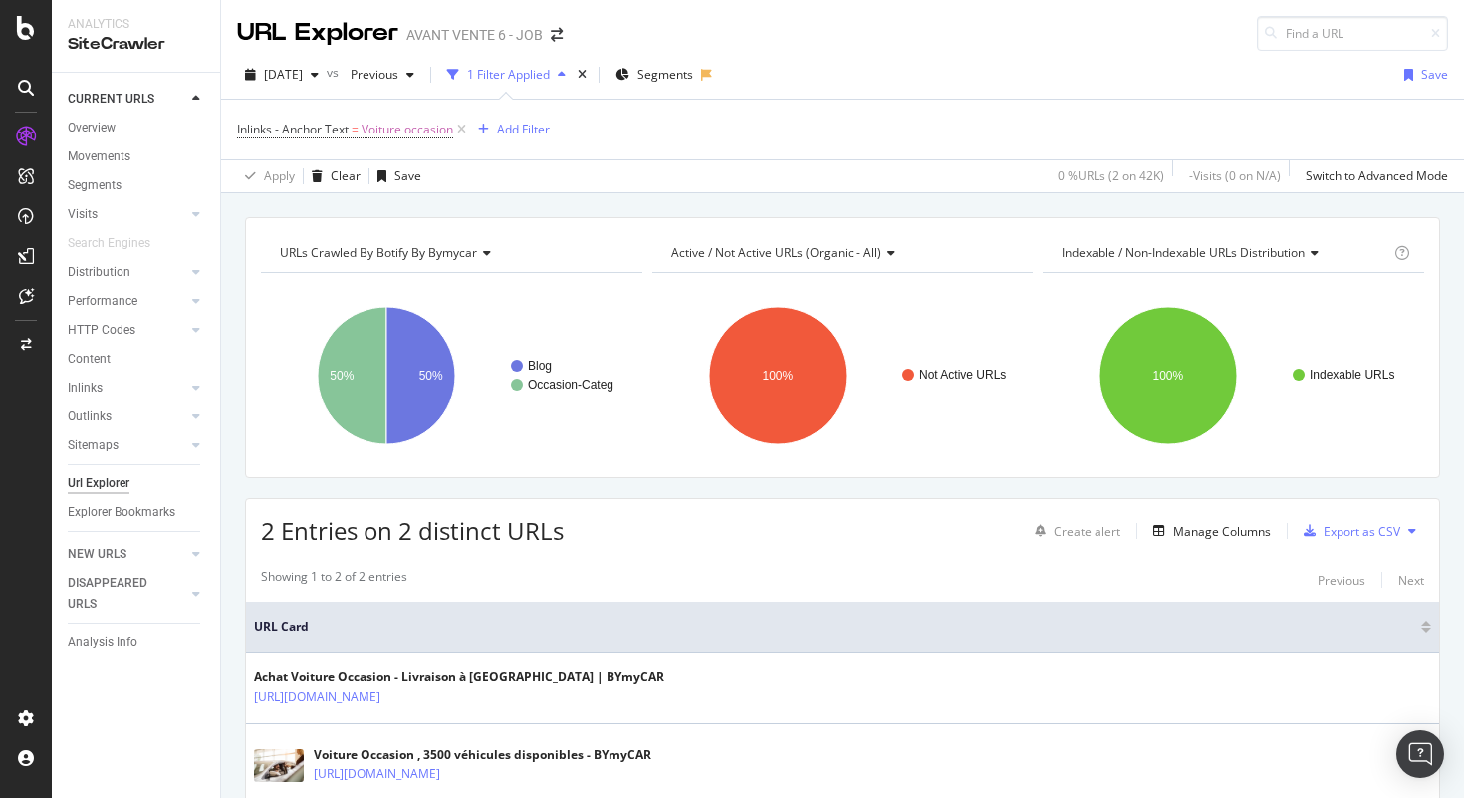
scroll to position [125, 0]
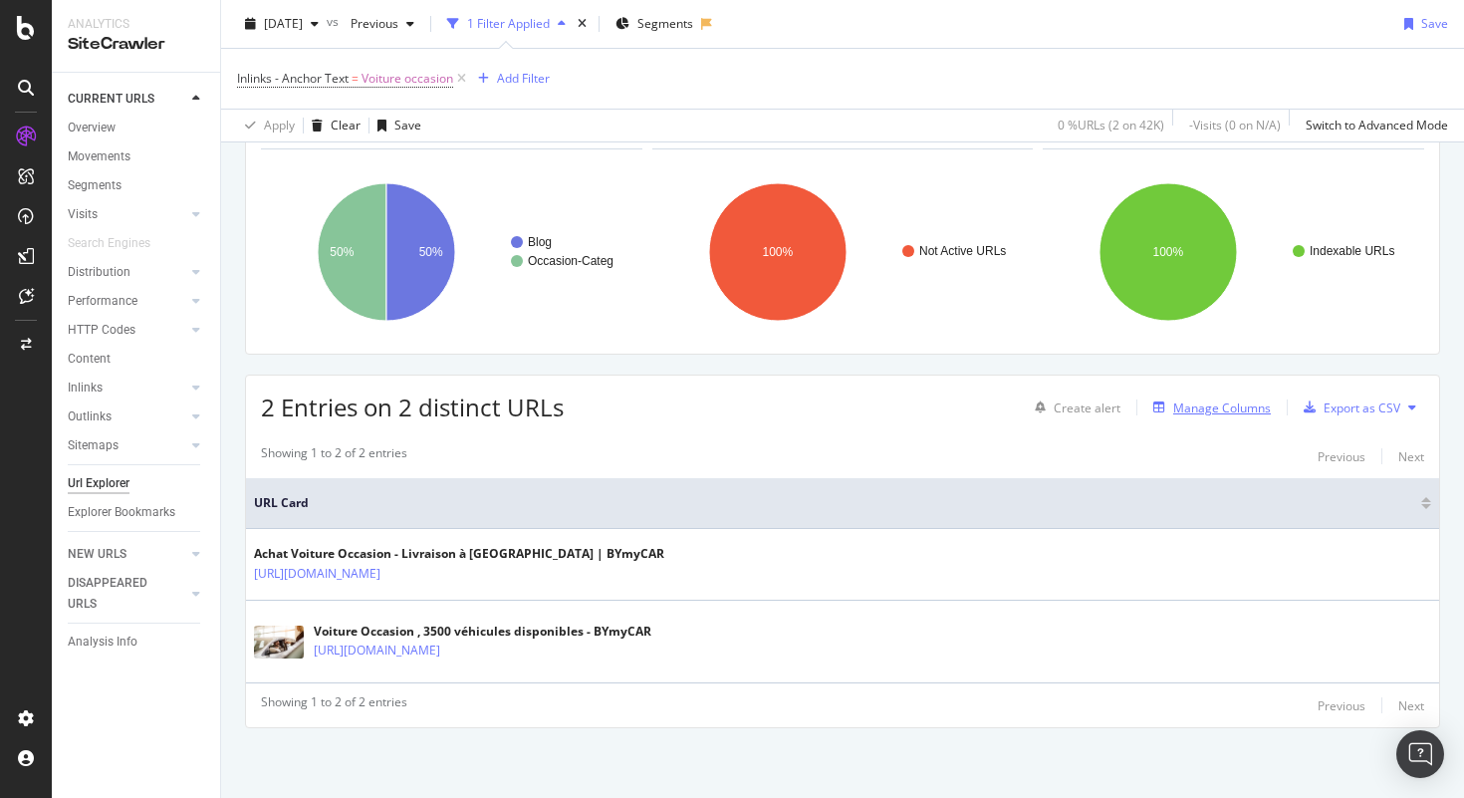
click at [1237, 403] on div "Manage Columns" at bounding box center [1223, 407] width 98 height 17
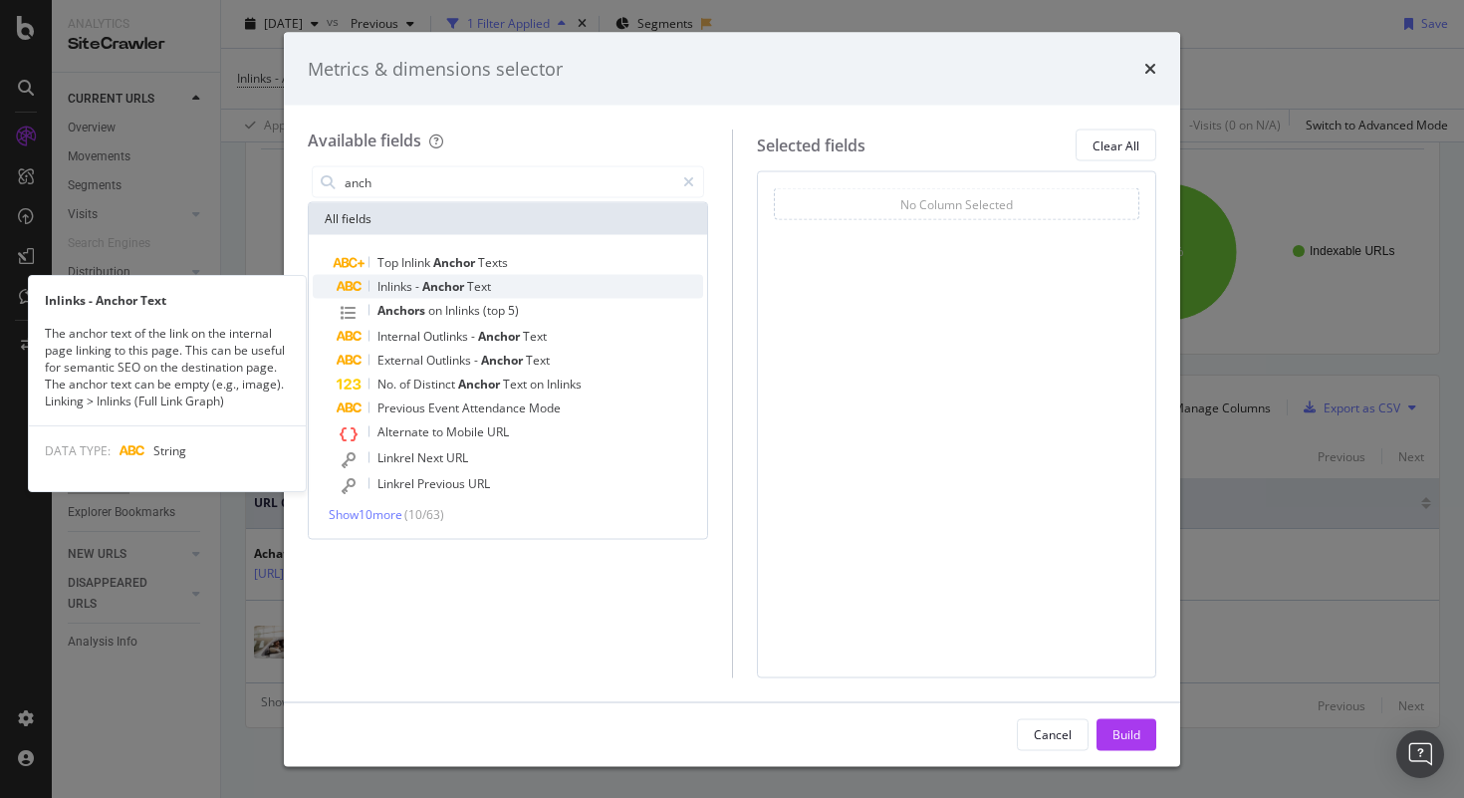
type input "anch"
click at [536, 291] on div "Inlinks - Anchor Text" at bounding box center [520, 287] width 367 height 24
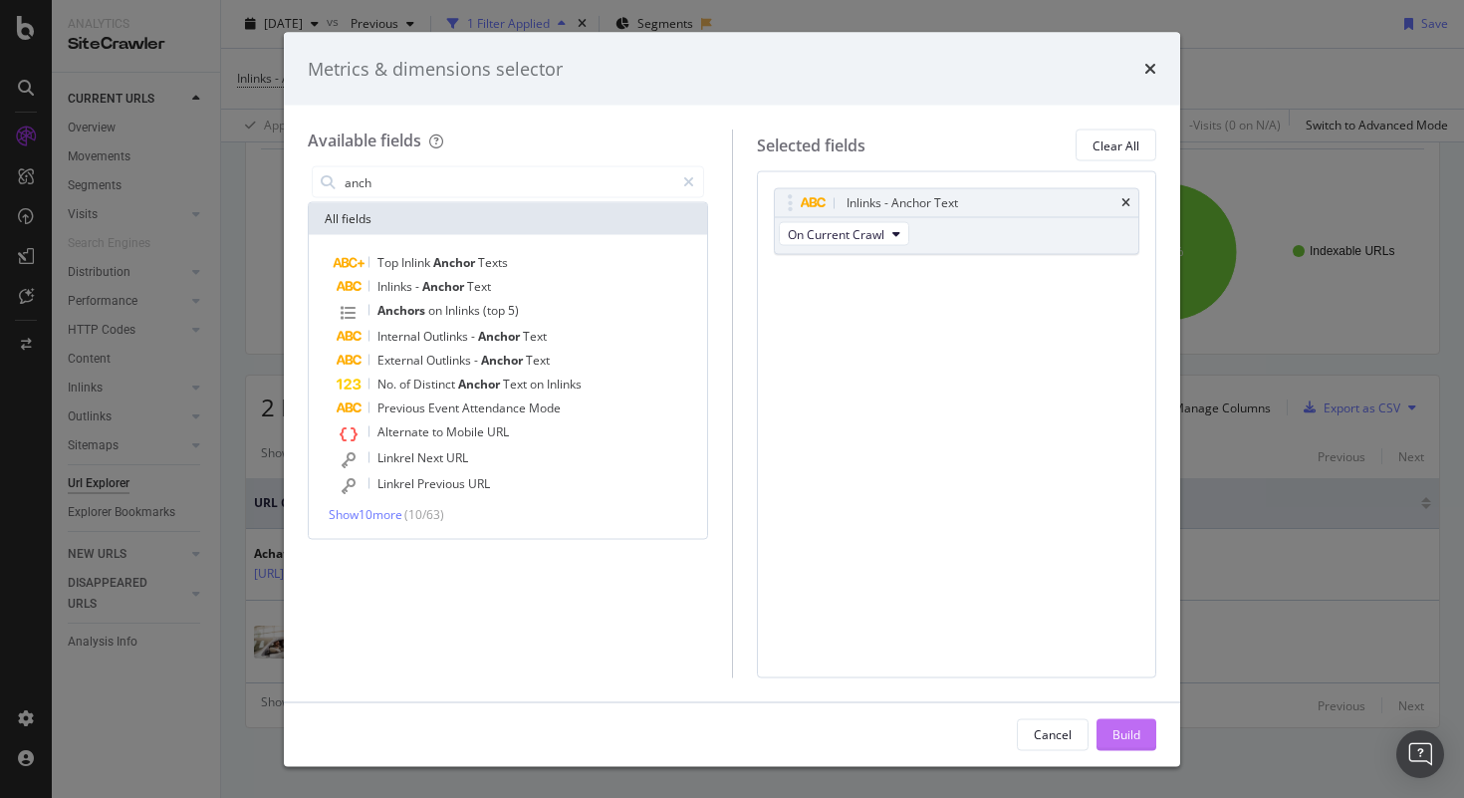
click at [1140, 731] on div "Build" at bounding box center [1127, 733] width 28 height 17
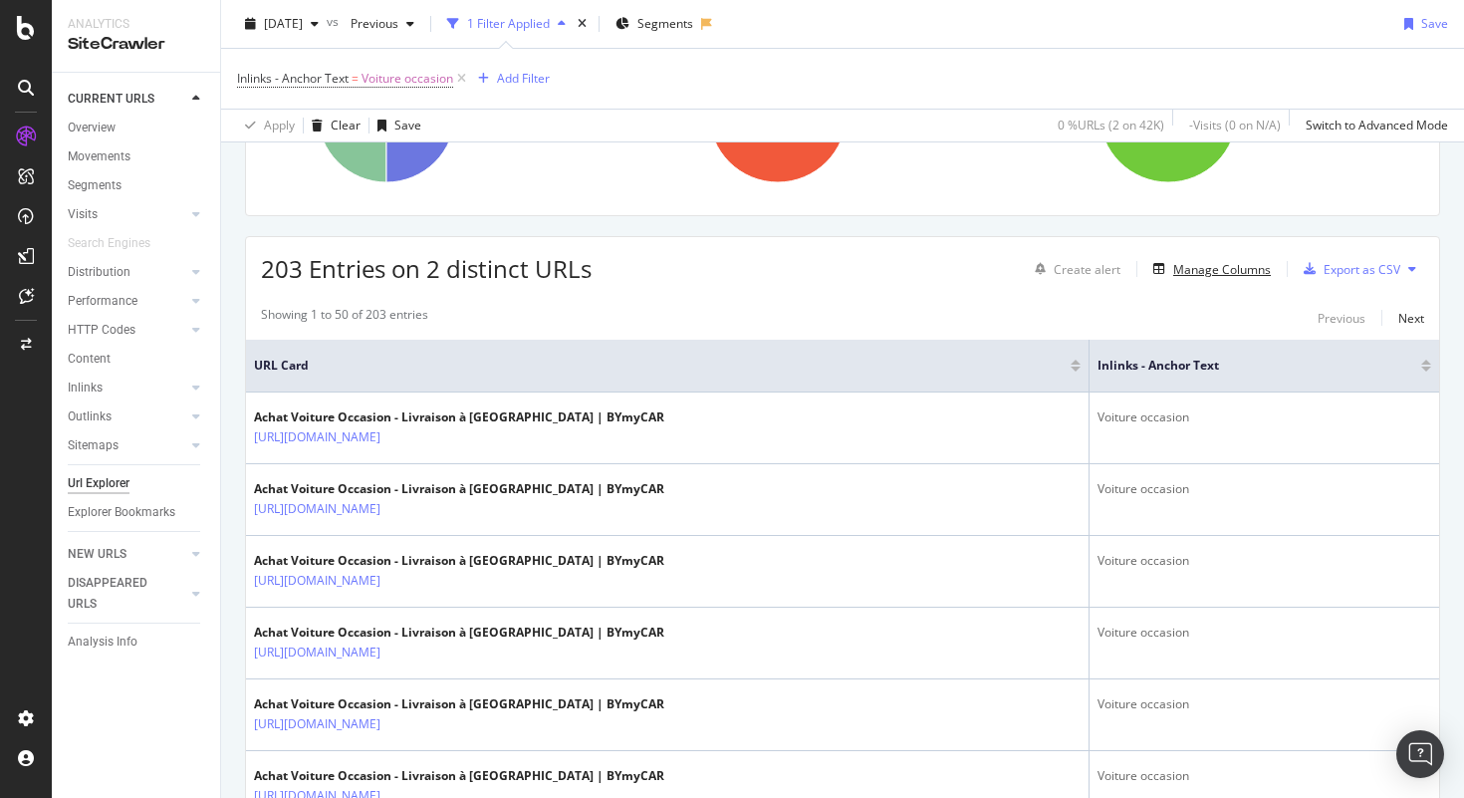
scroll to position [263, 0]
click at [1245, 269] on div "Manage Columns" at bounding box center [1223, 268] width 98 height 17
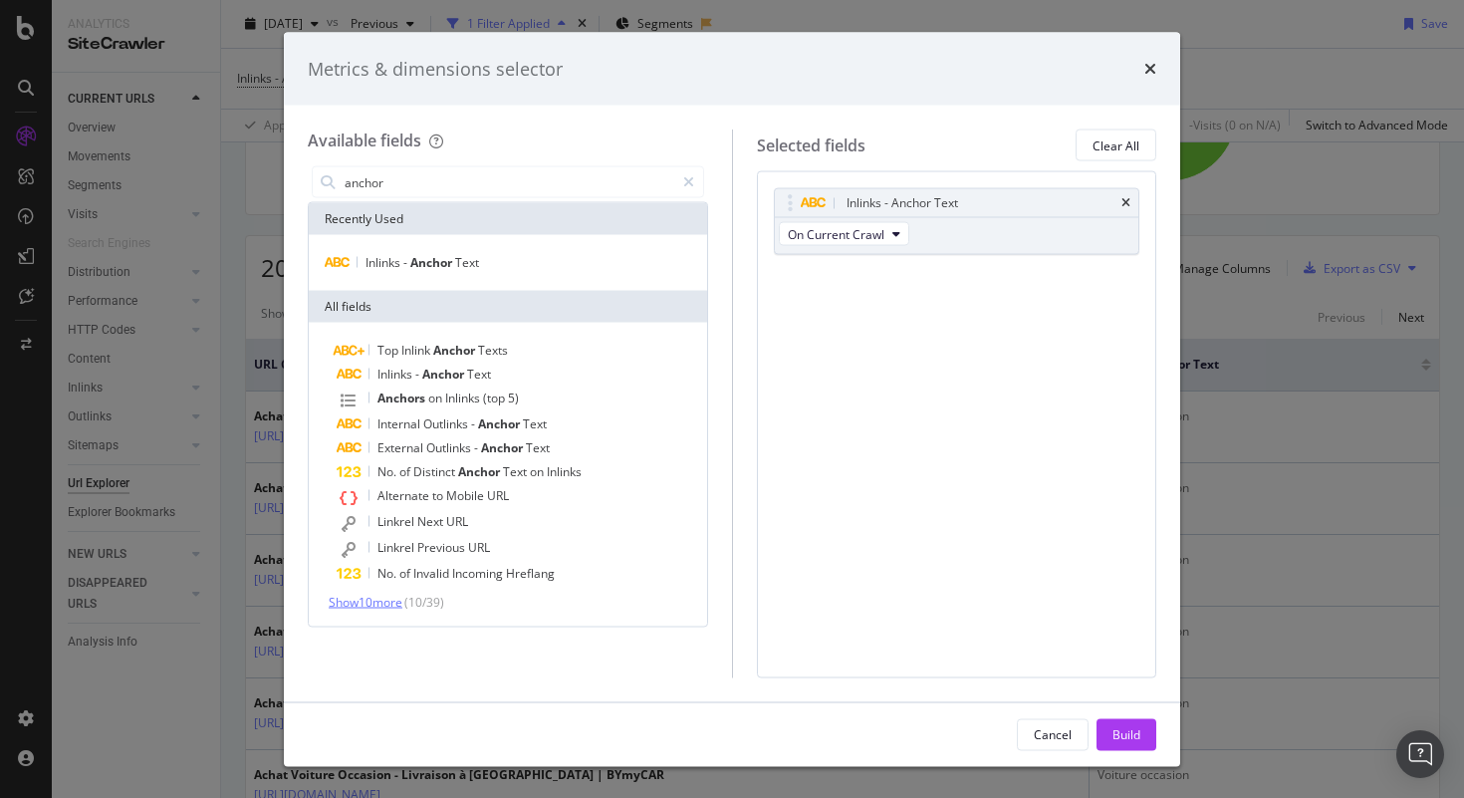
click at [395, 604] on span "Show 10 more" at bounding box center [366, 602] width 74 height 17
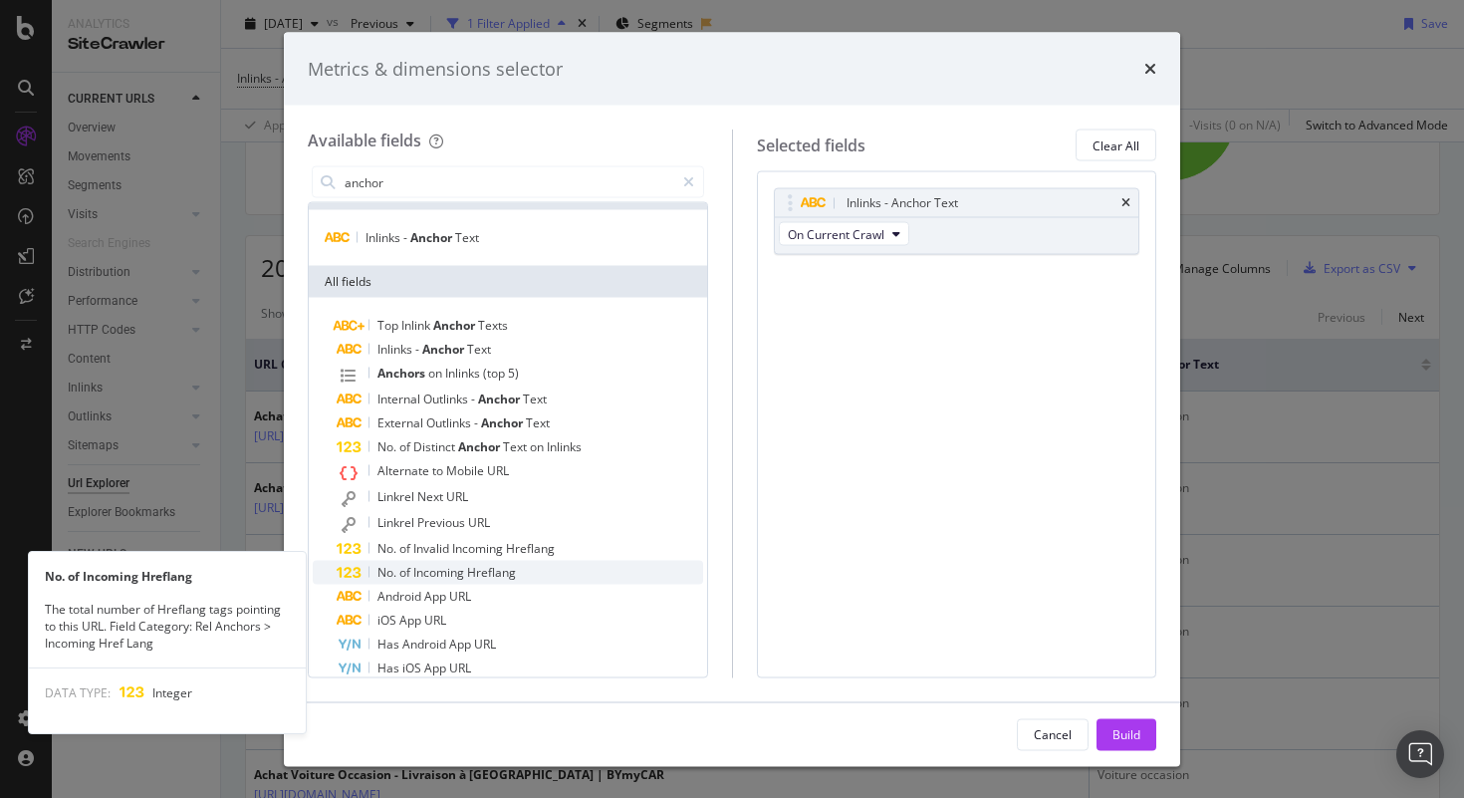
scroll to position [0, 0]
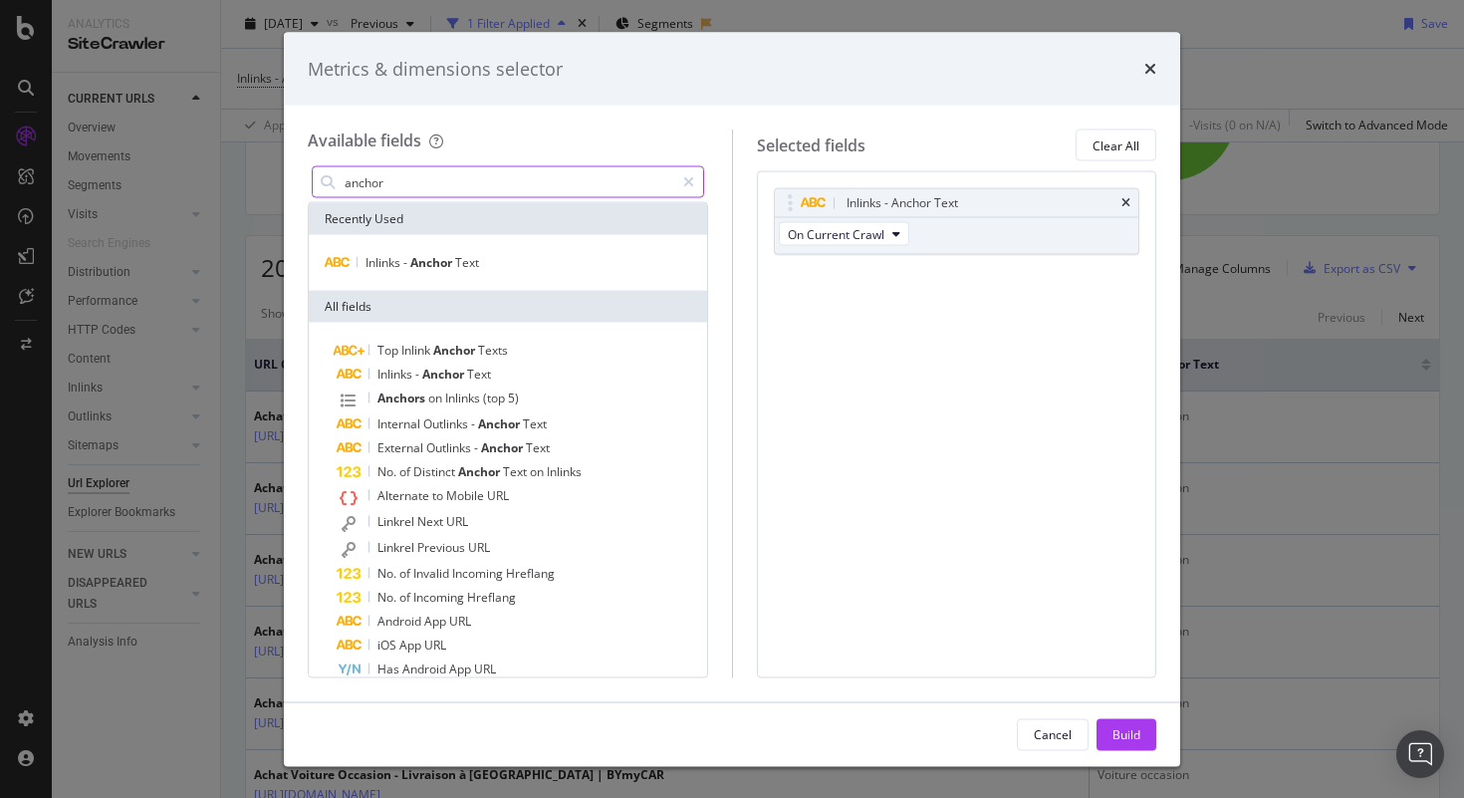
click at [442, 184] on input "anchor" at bounding box center [509, 182] width 332 height 30
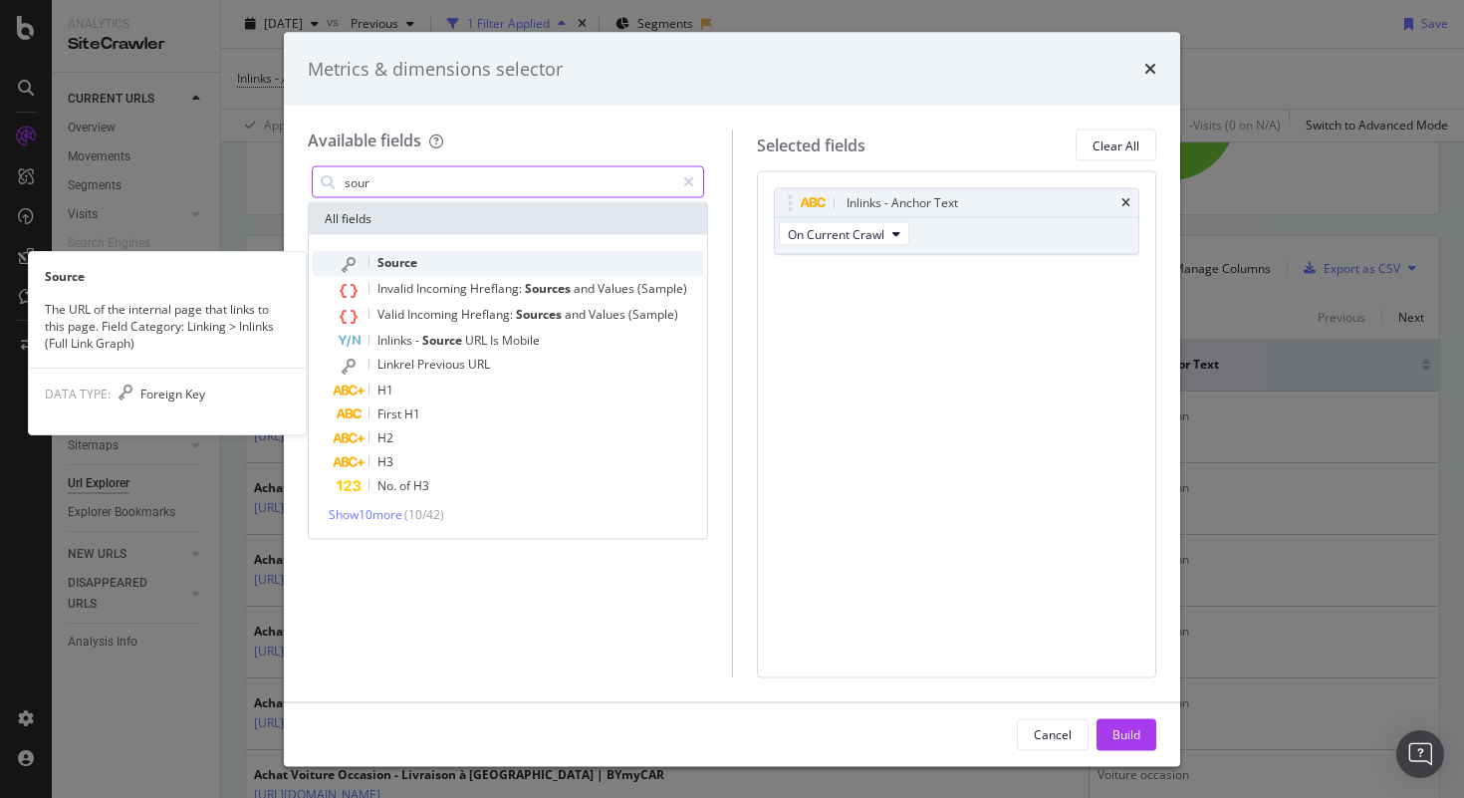
type input "sour"
click at [419, 258] on div "Source" at bounding box center [520, 264] width 367 height 26
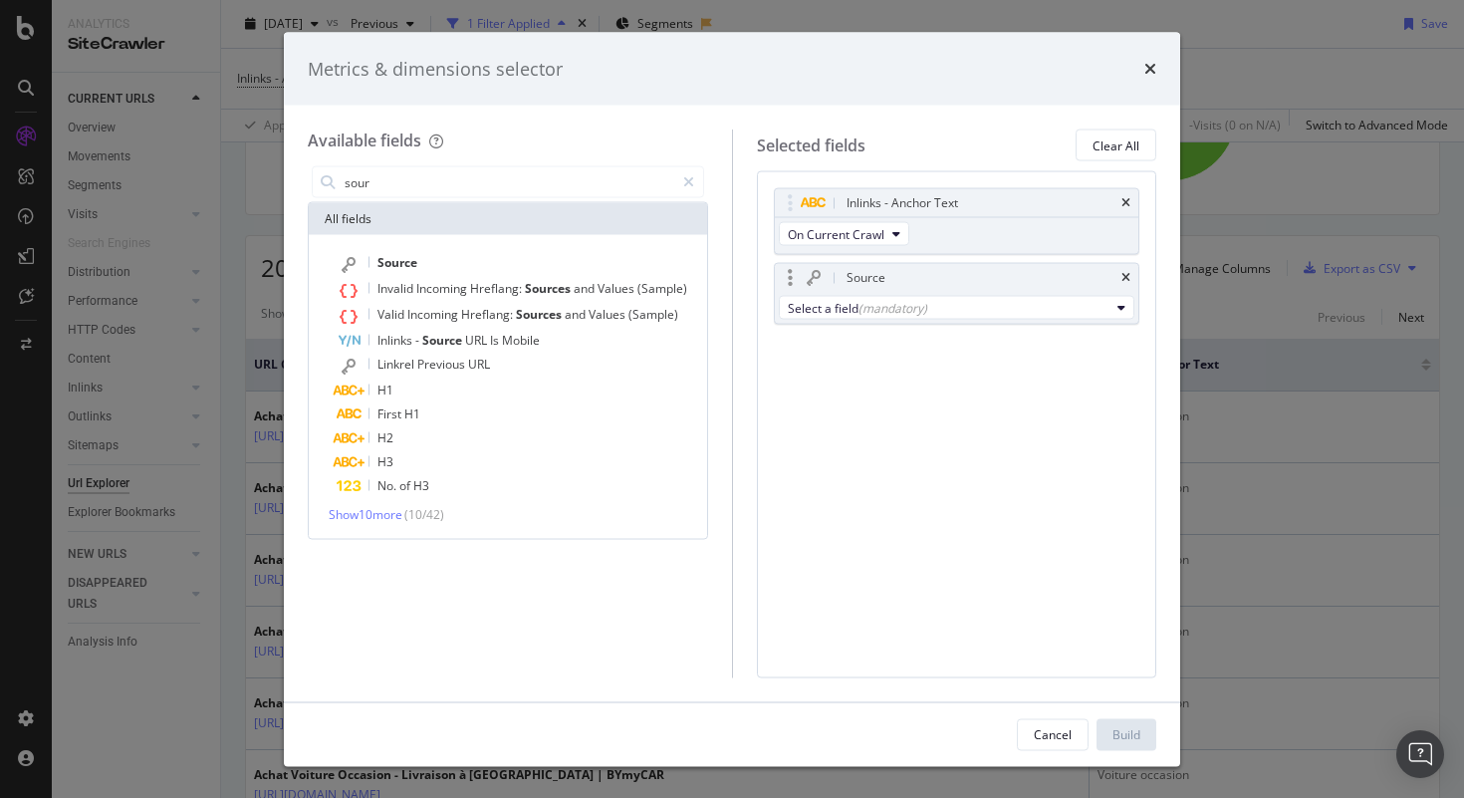
click at [946, 320] on div "Select a field (mandatory)" at bounding box center [957, 308] width 365 height 32
click at [958, 304] on div "Select a field (mandatory)" at bounding box center [949, 307] width 323 height 17
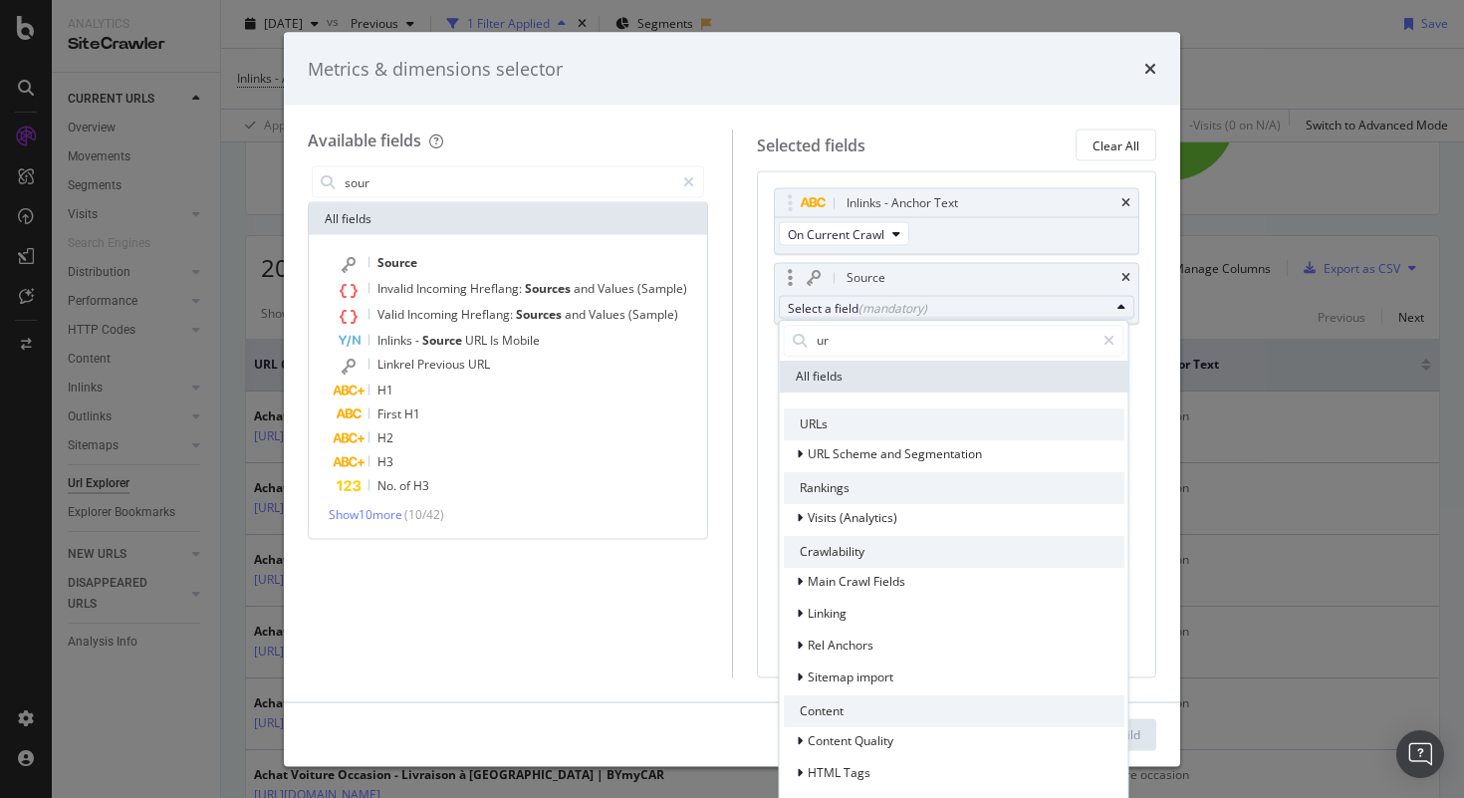
type input "url"
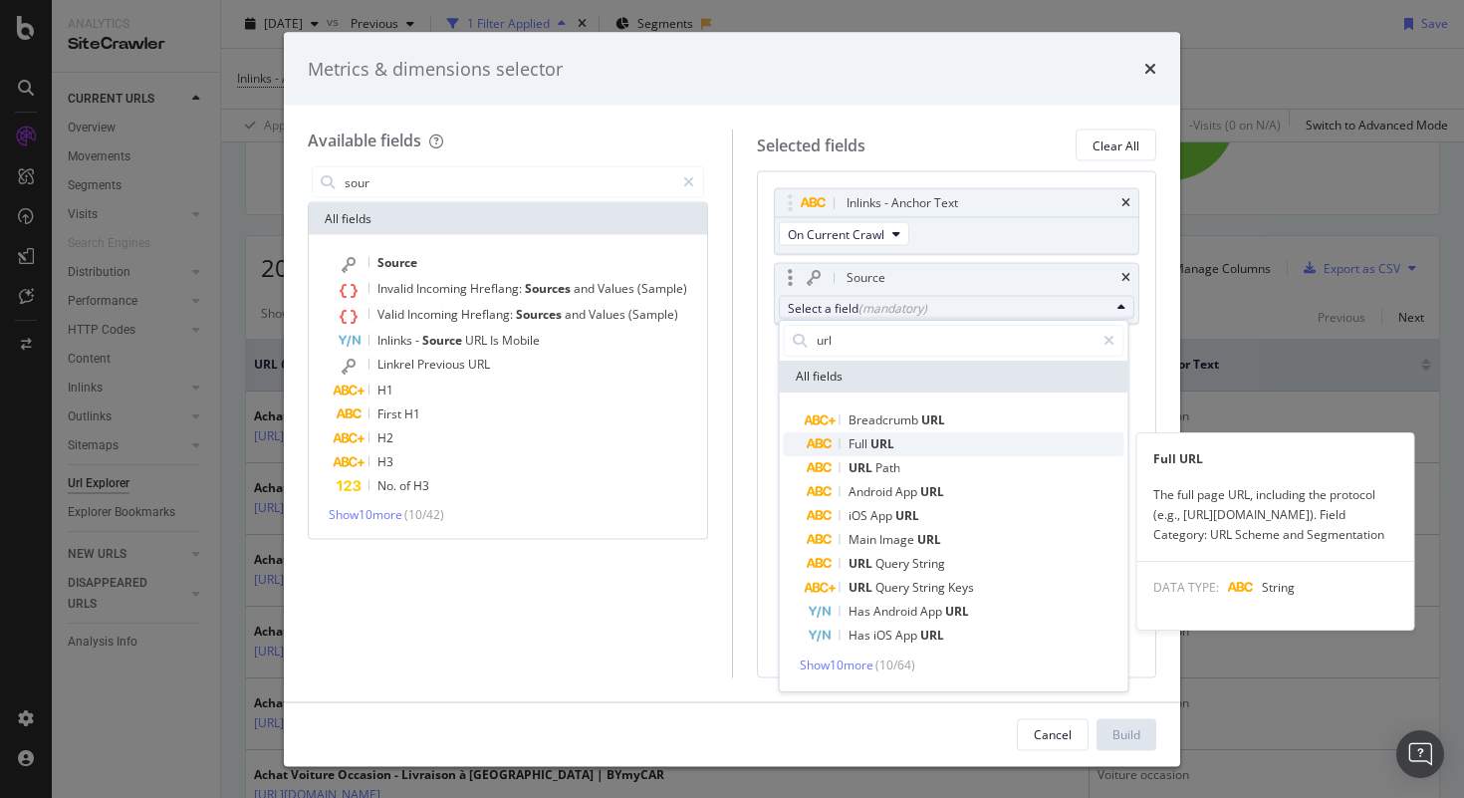
click at [916, 435] on span "Full URL" at bounding box center [966, 444] width 317 height 24
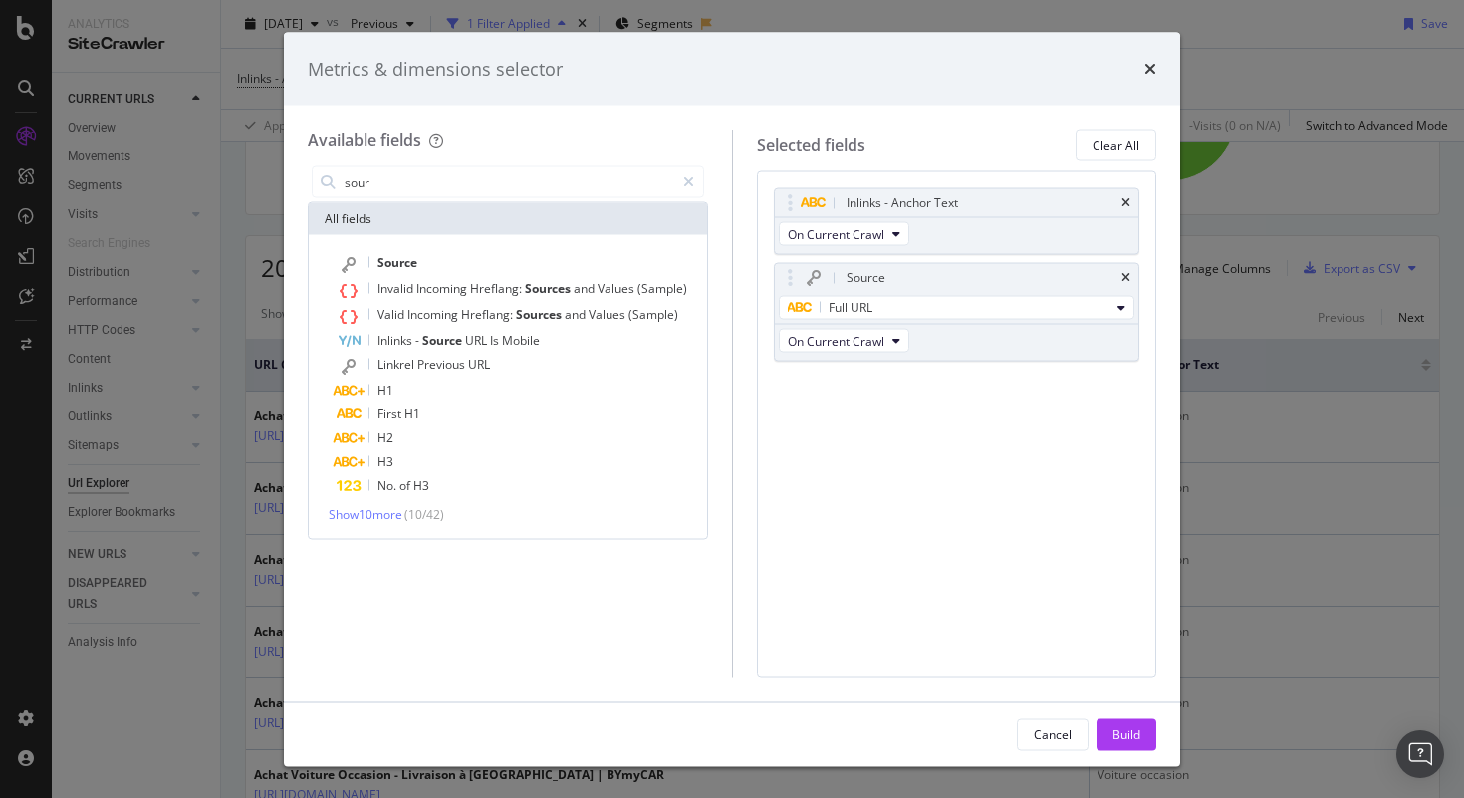
click at [1127, 715] on div "Cancel Build" at bounding box center [732, 734] width 897 height 64
click at [1127, 725] on div "Build" at bounding box center [1127, 733] width 28 height 17
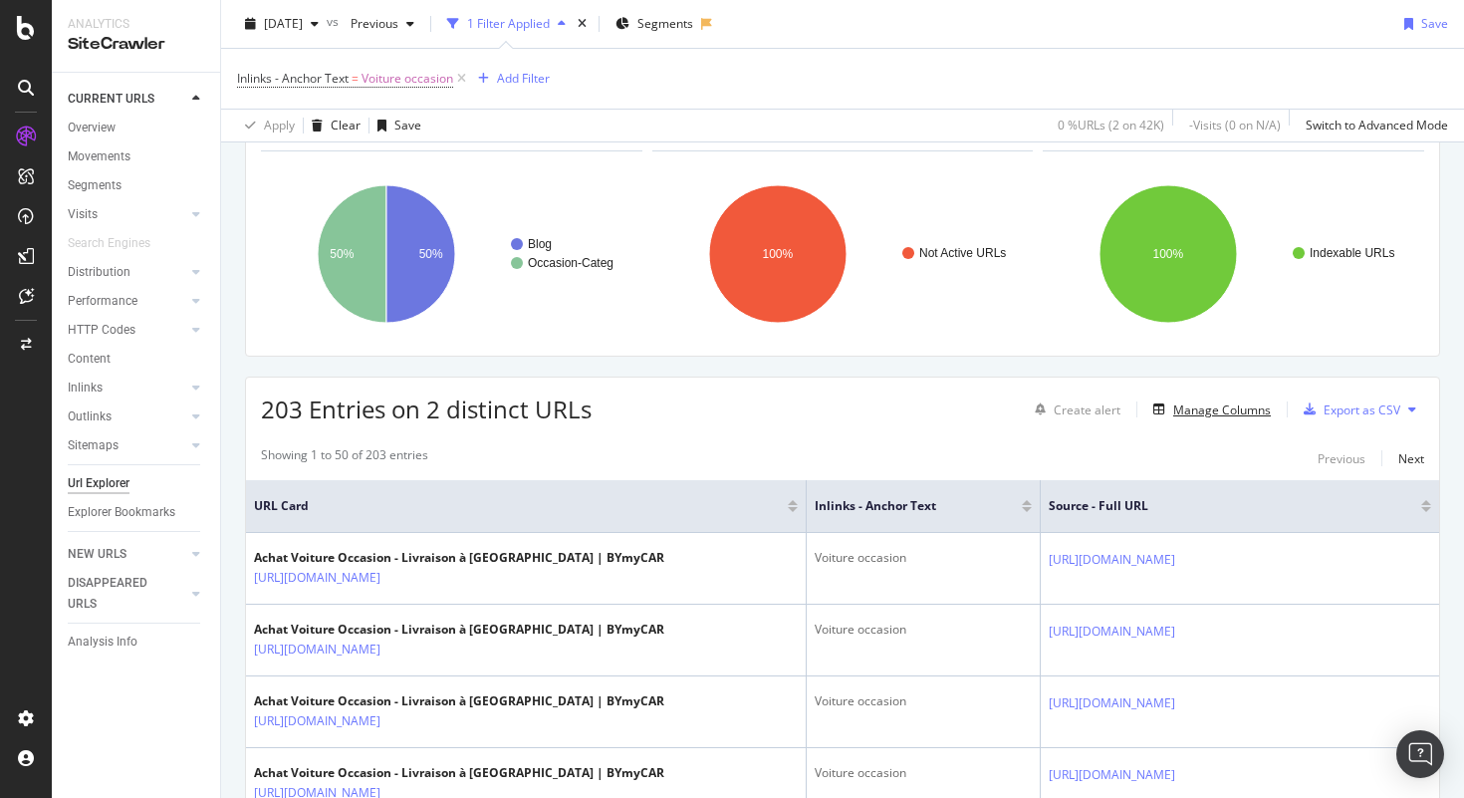
scroll to position [193, 0]
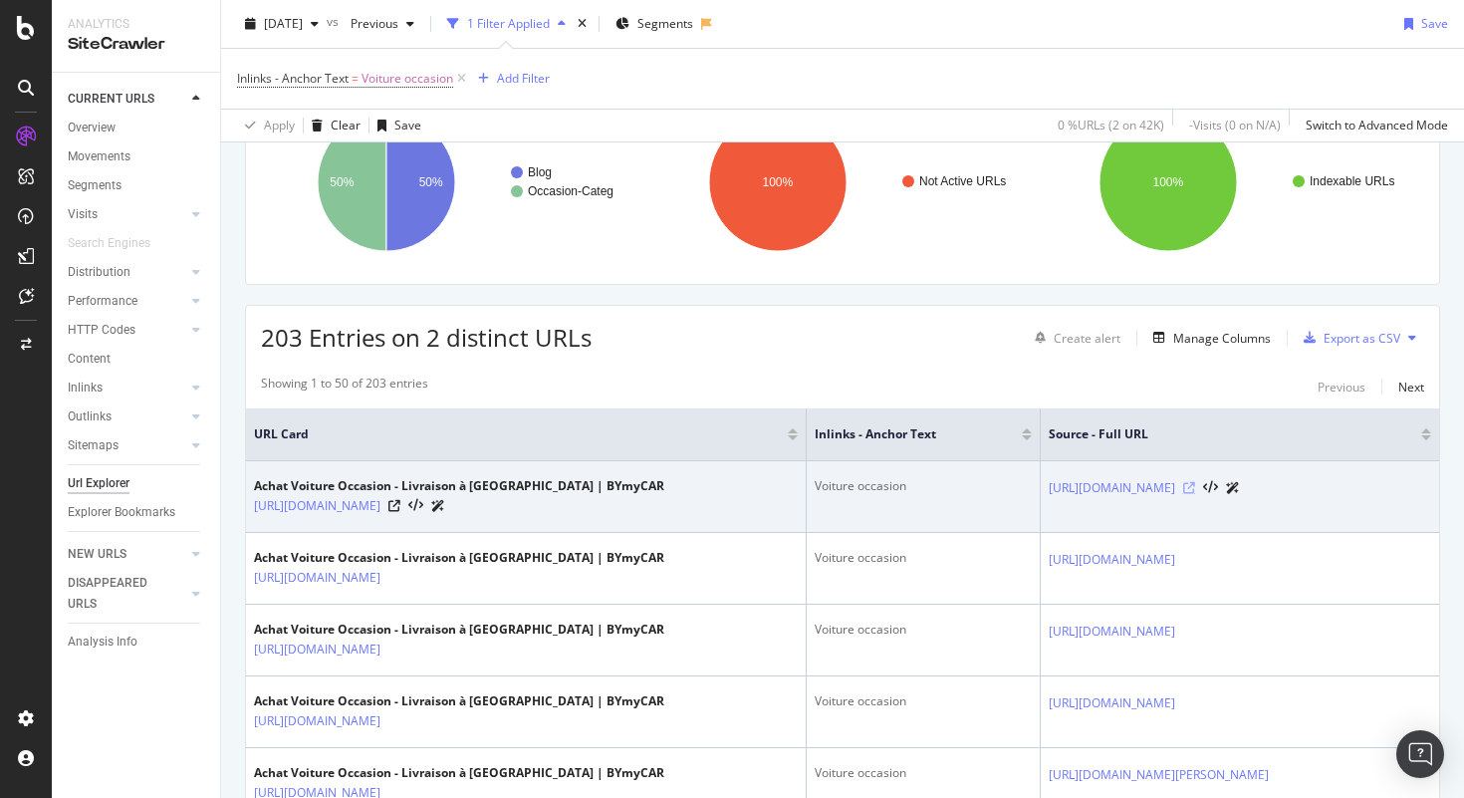
click at [1195, 494] on icon at bounding box center [1189, 488] width 12 height 12
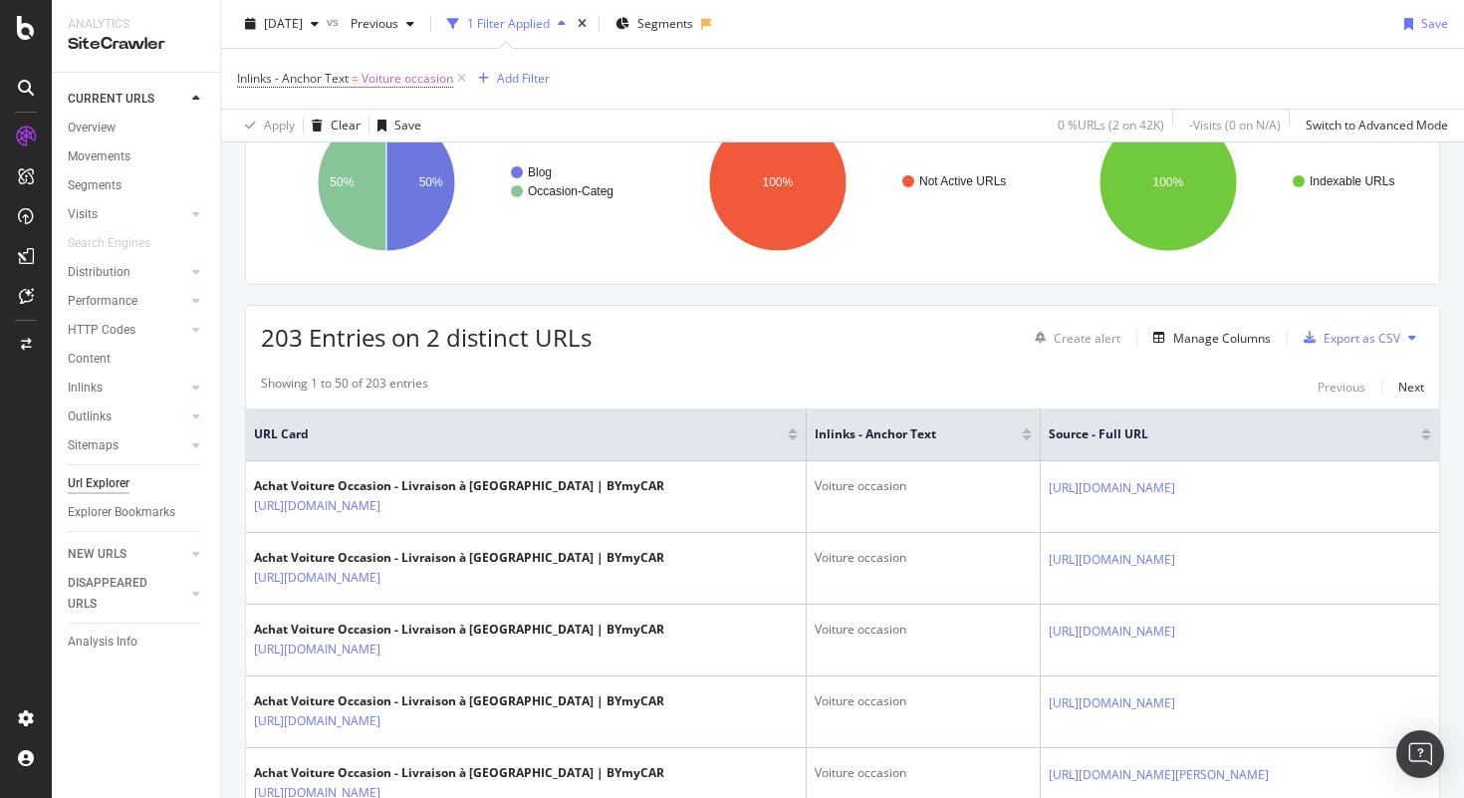
scroll to position [251, 0]
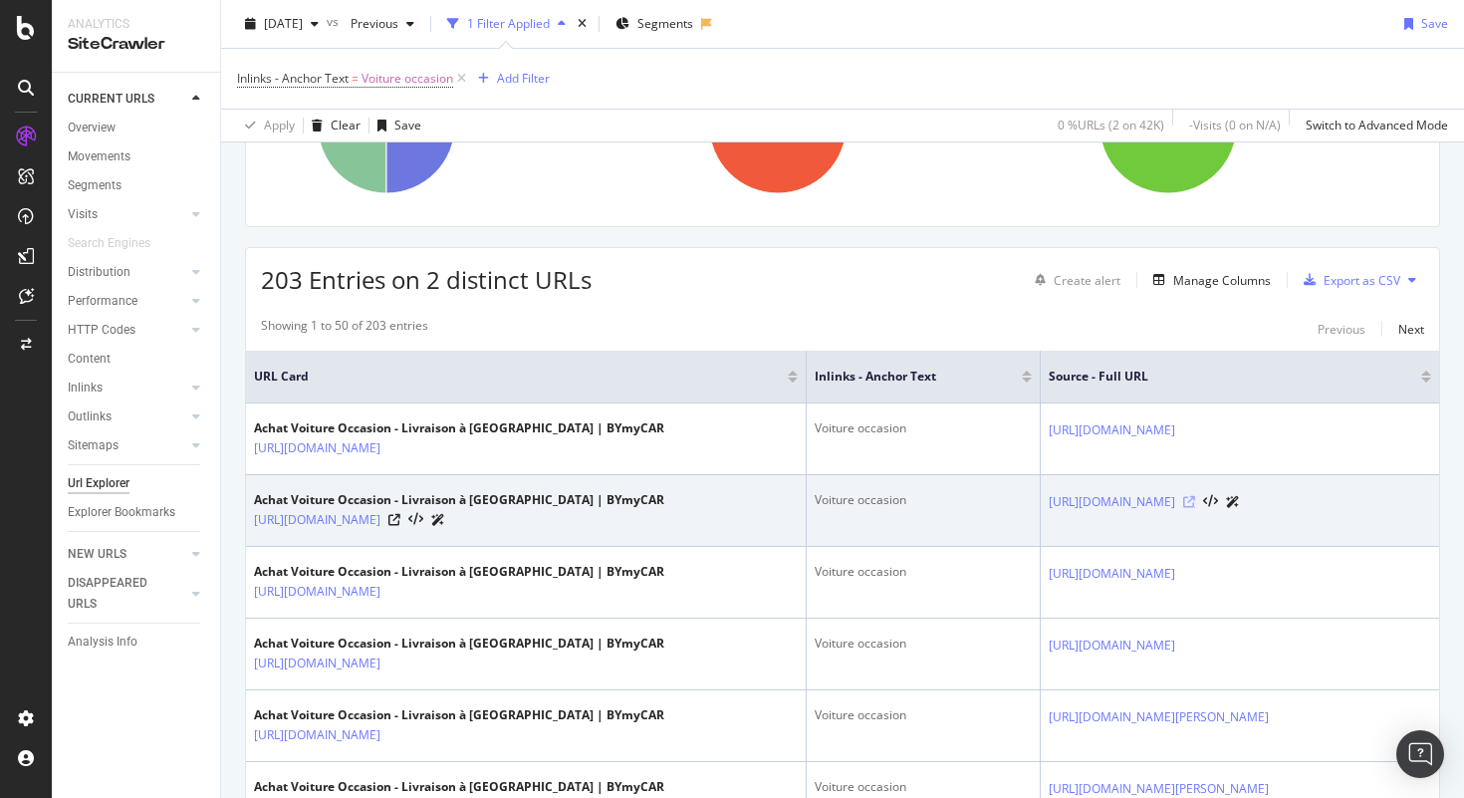
click at [1195, 501] on icon at bounding box center [1189, 502] width 12 height 12
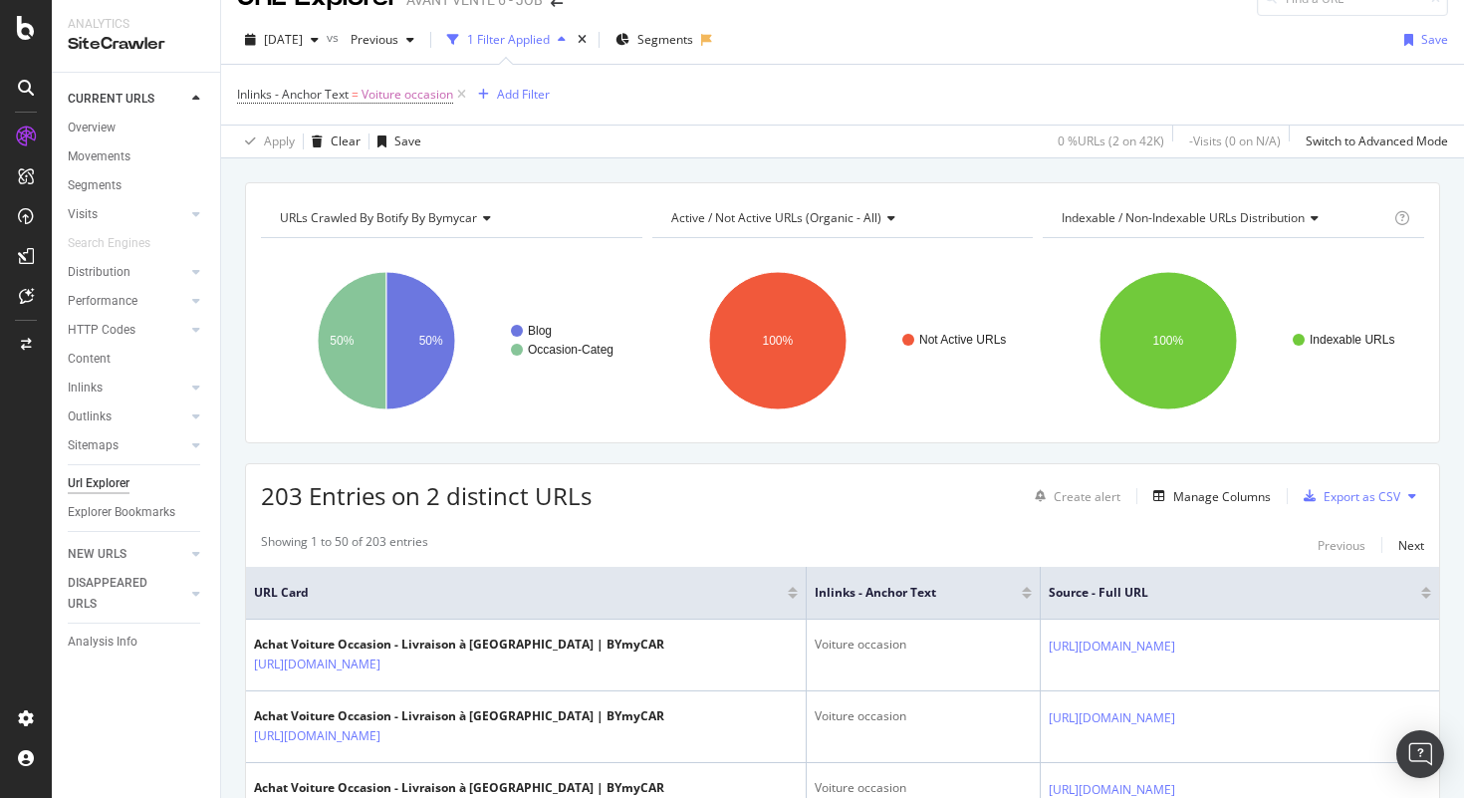
scroll to position [33, 0]
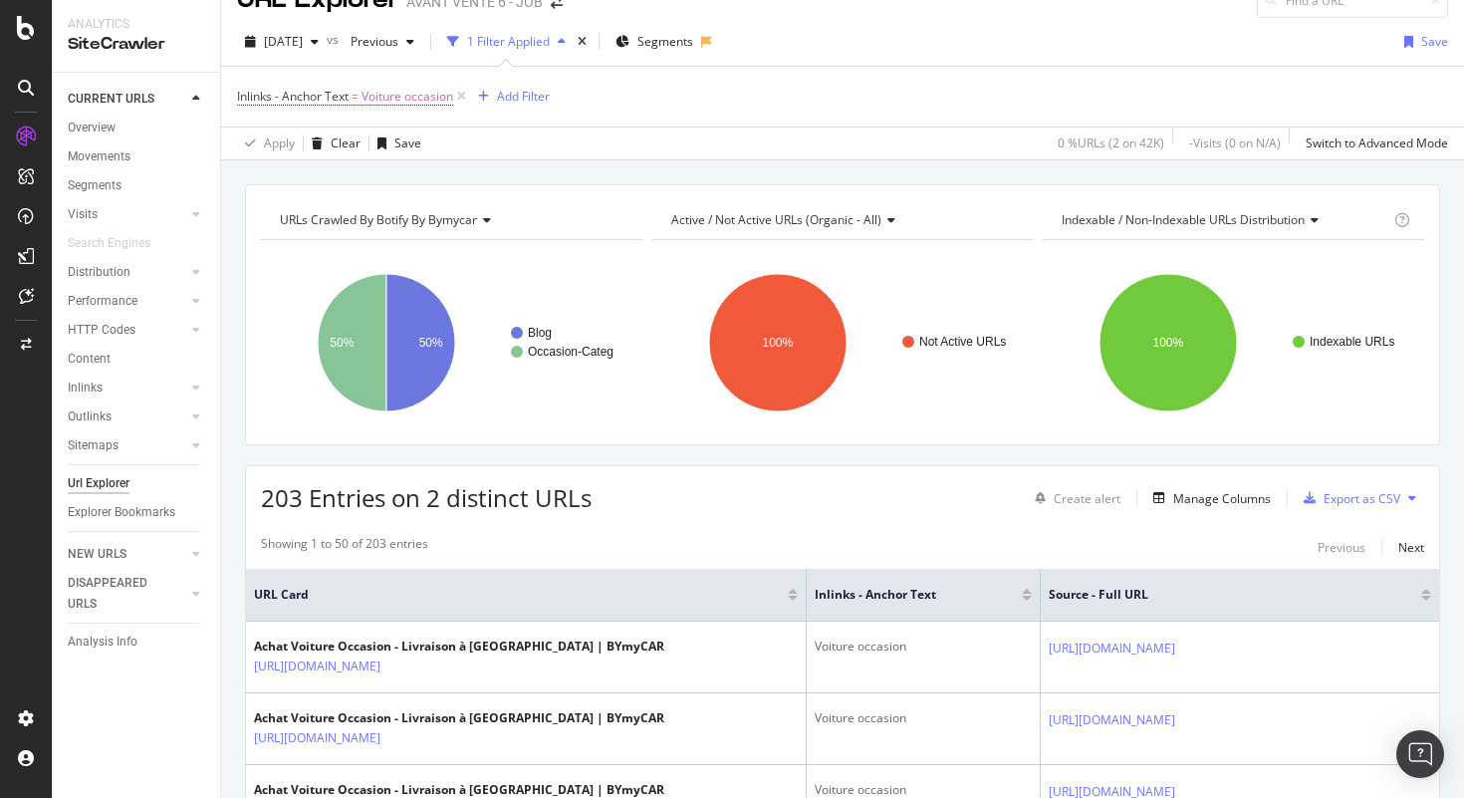
click at [486, 216] on icon at bounding box center [484, 220] width 14 height 12
type input "s"
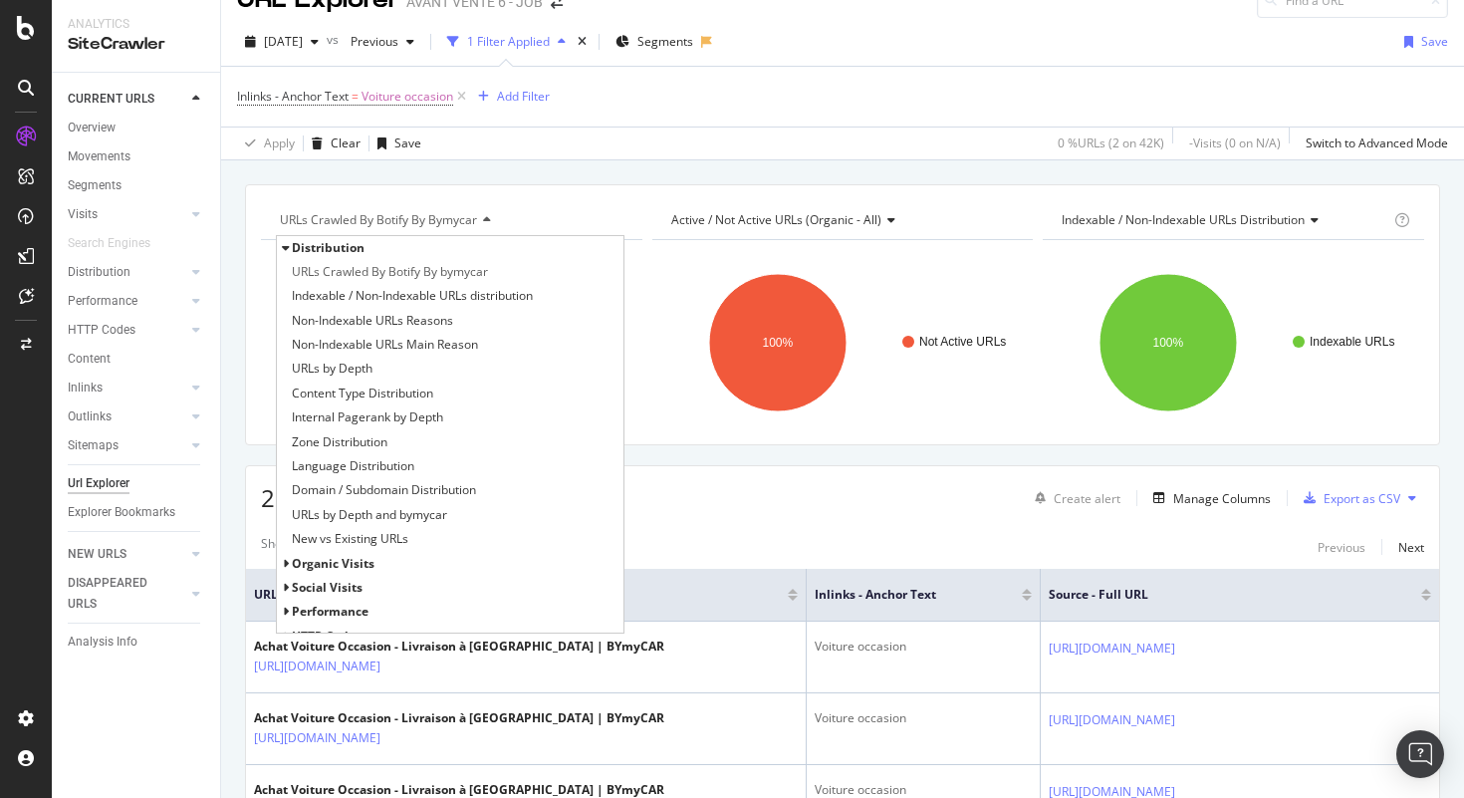
click at [658, 267] on rect "A chart." at bounding box center [844, 342] width 382 height 173
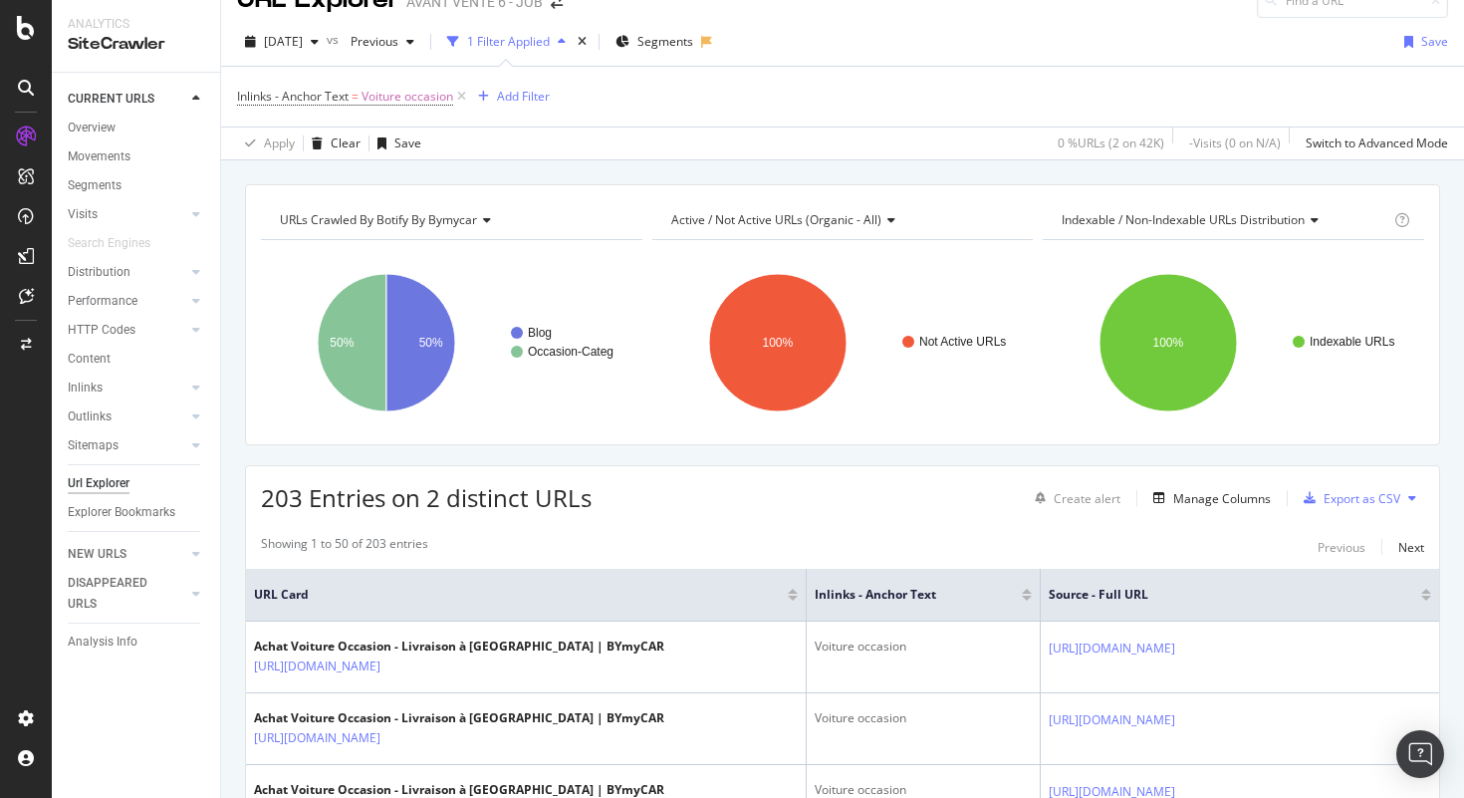
click at [750, 224] on span "Active / Not Active URLs (organic - all)" at bounding box center [776, 219] width 210 height 17
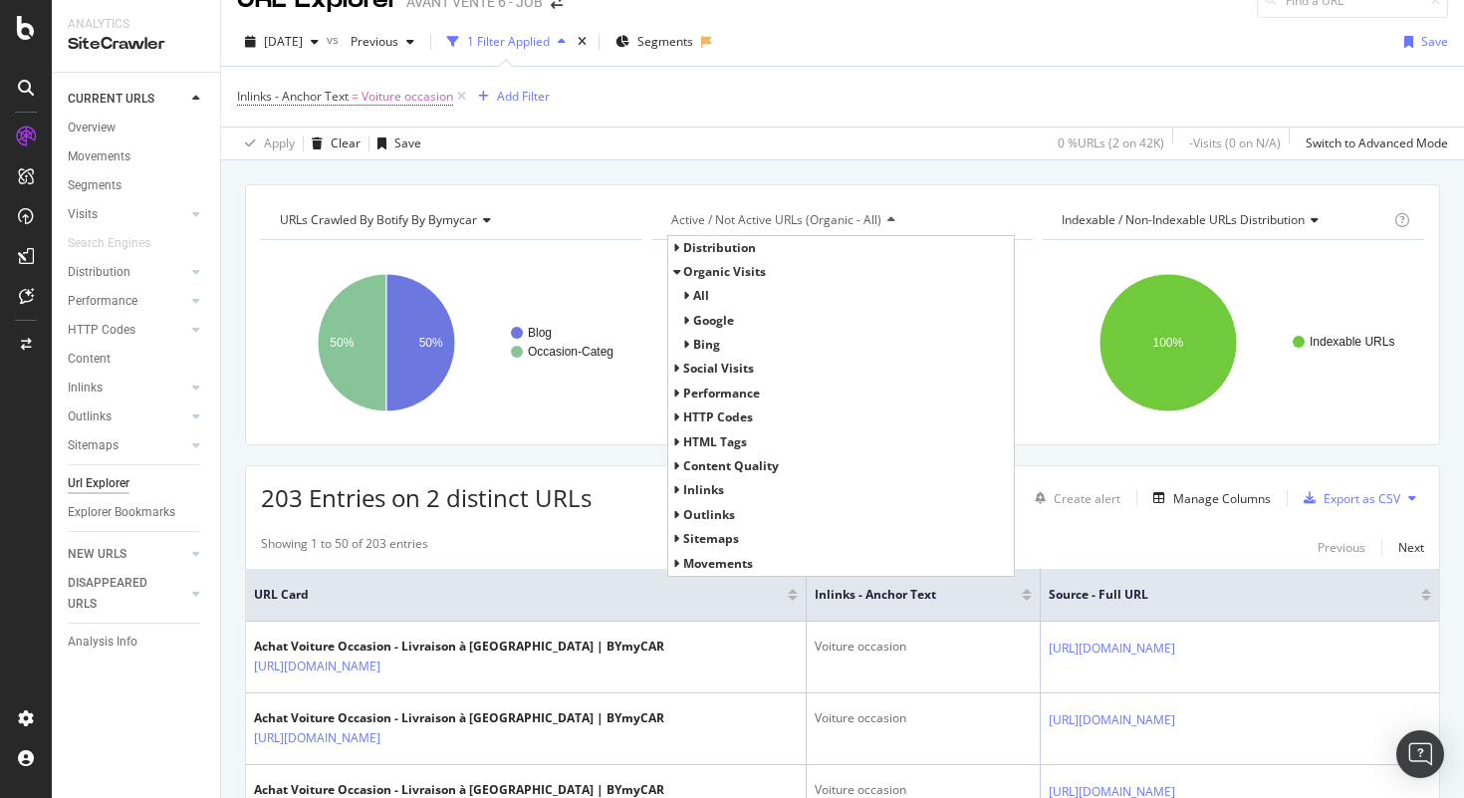
click at [750, 224] on span "Active / Not Active URLs (organic - all)" at bounding box center [776, 219] width 210 height 17
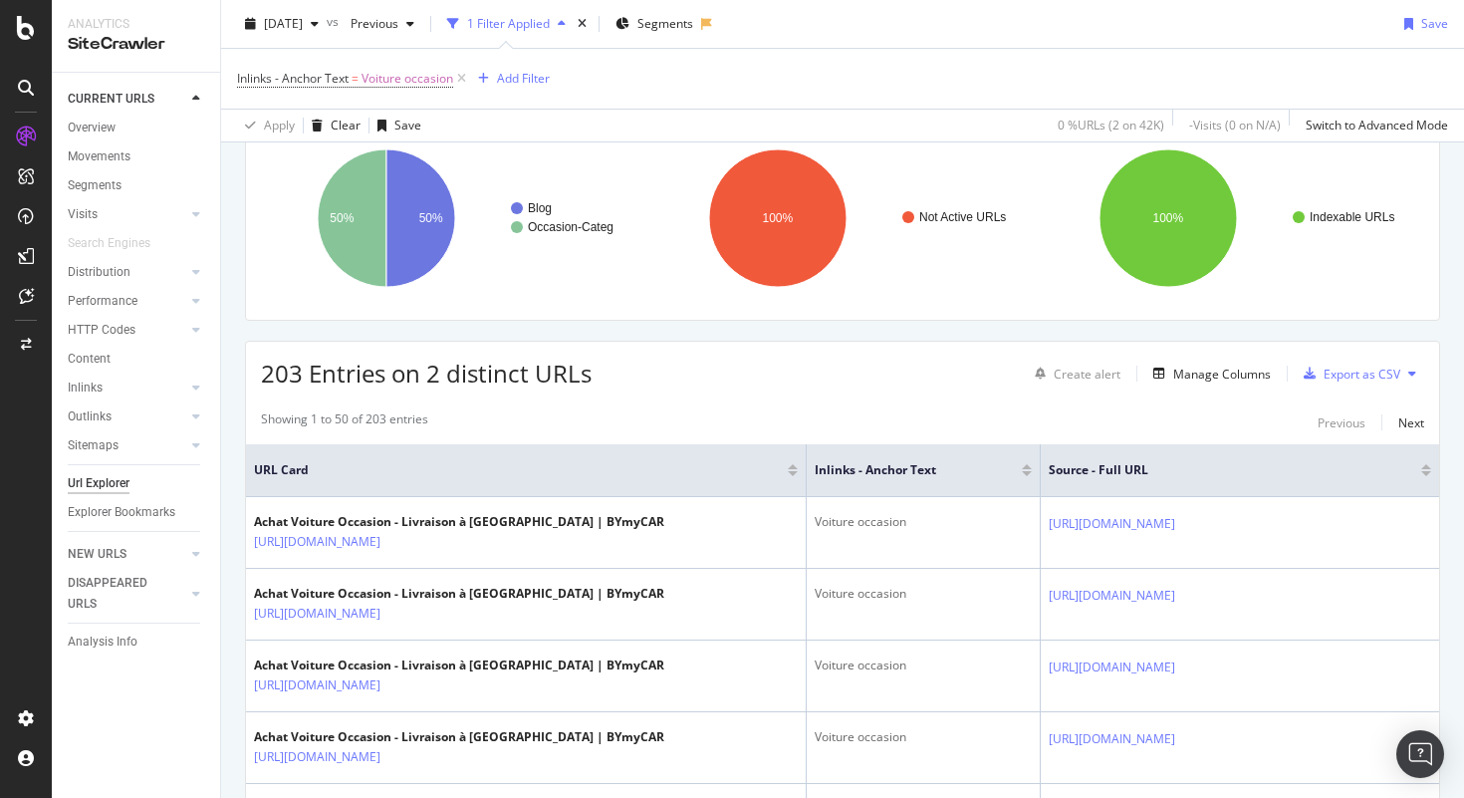
scroll to position [137, 0]
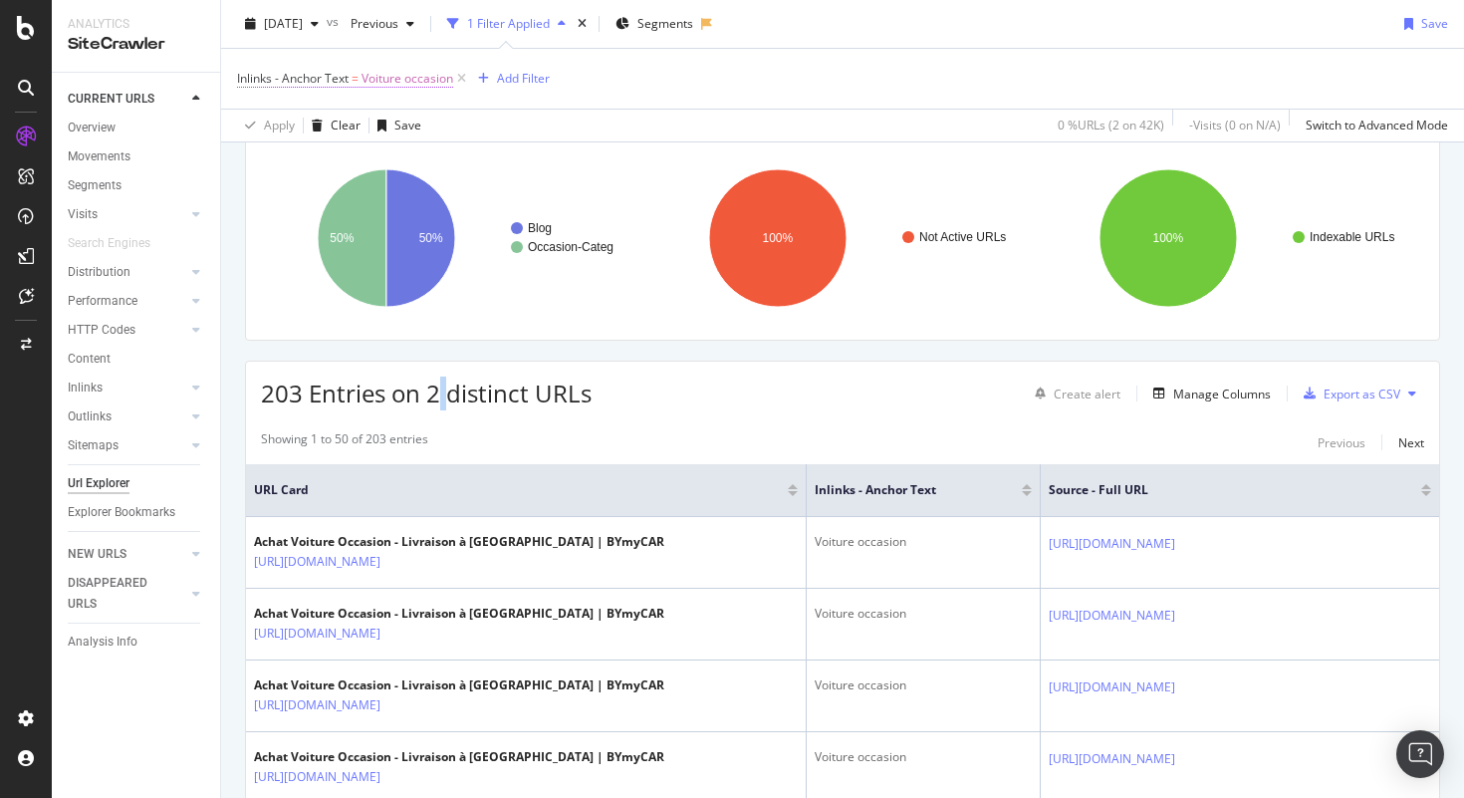
click at [413, 86] on span "Voiture occasion" at bounding box center [408, 79] width 92 height 28
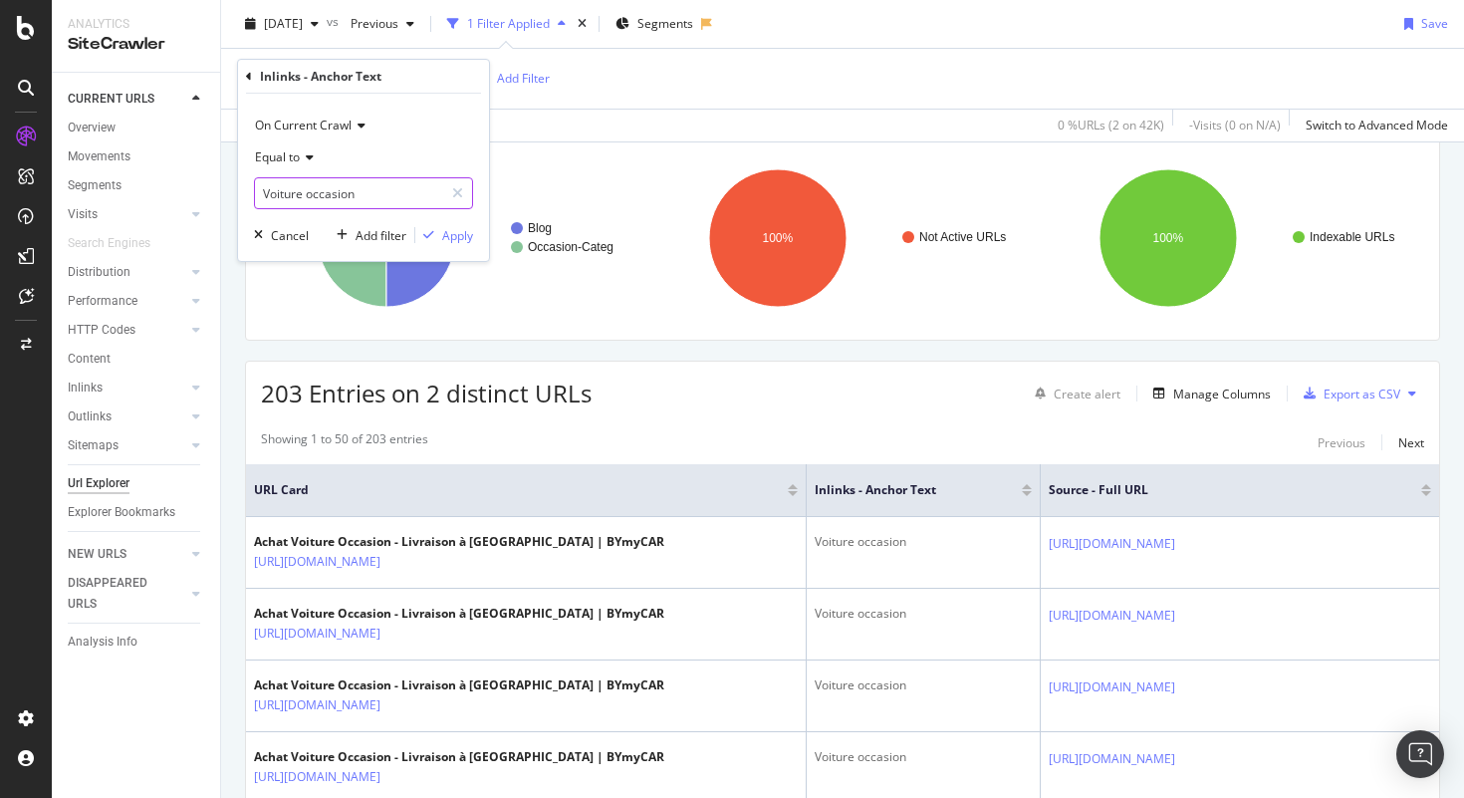
click at [371, 200] on input "Voiture occasion" at bounding box center [349, 193] width 188 height 32
paste input "Nos meilleures ventes"
type input "Nos meilleures ventes"
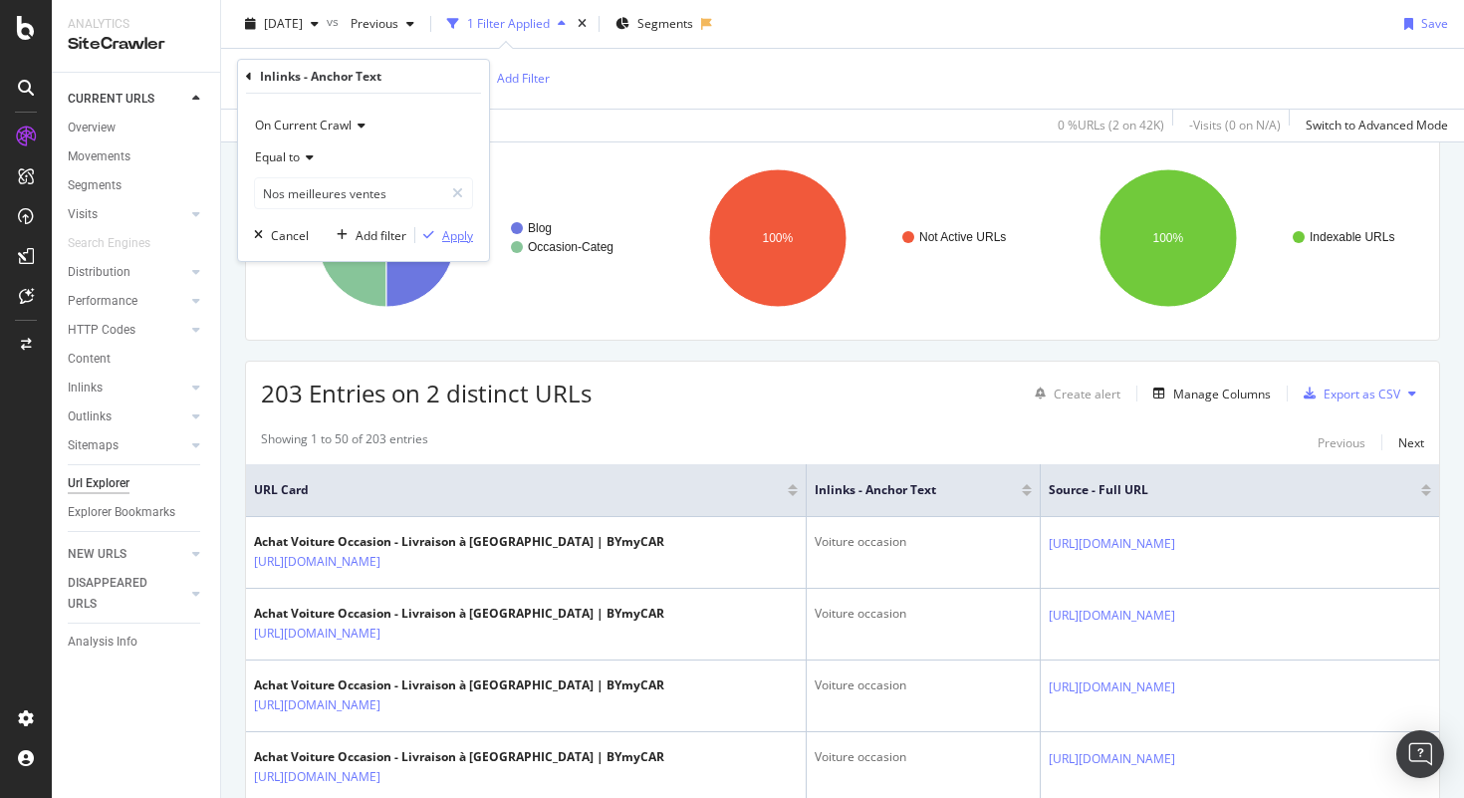
click at [442, 233] on div "Apply" at bounding box center [457, 235] width 31 height 17
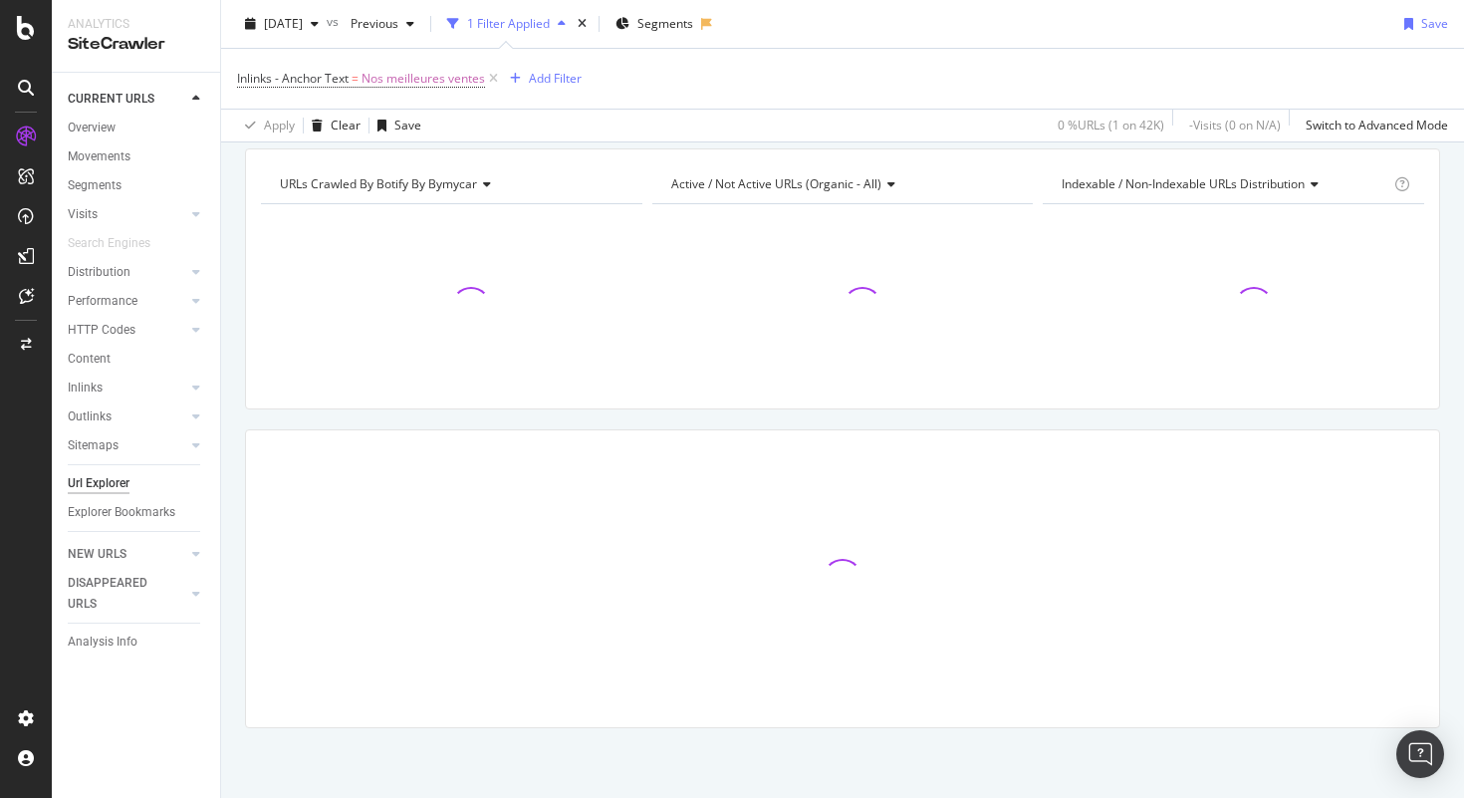
scroll to position [137, 0]
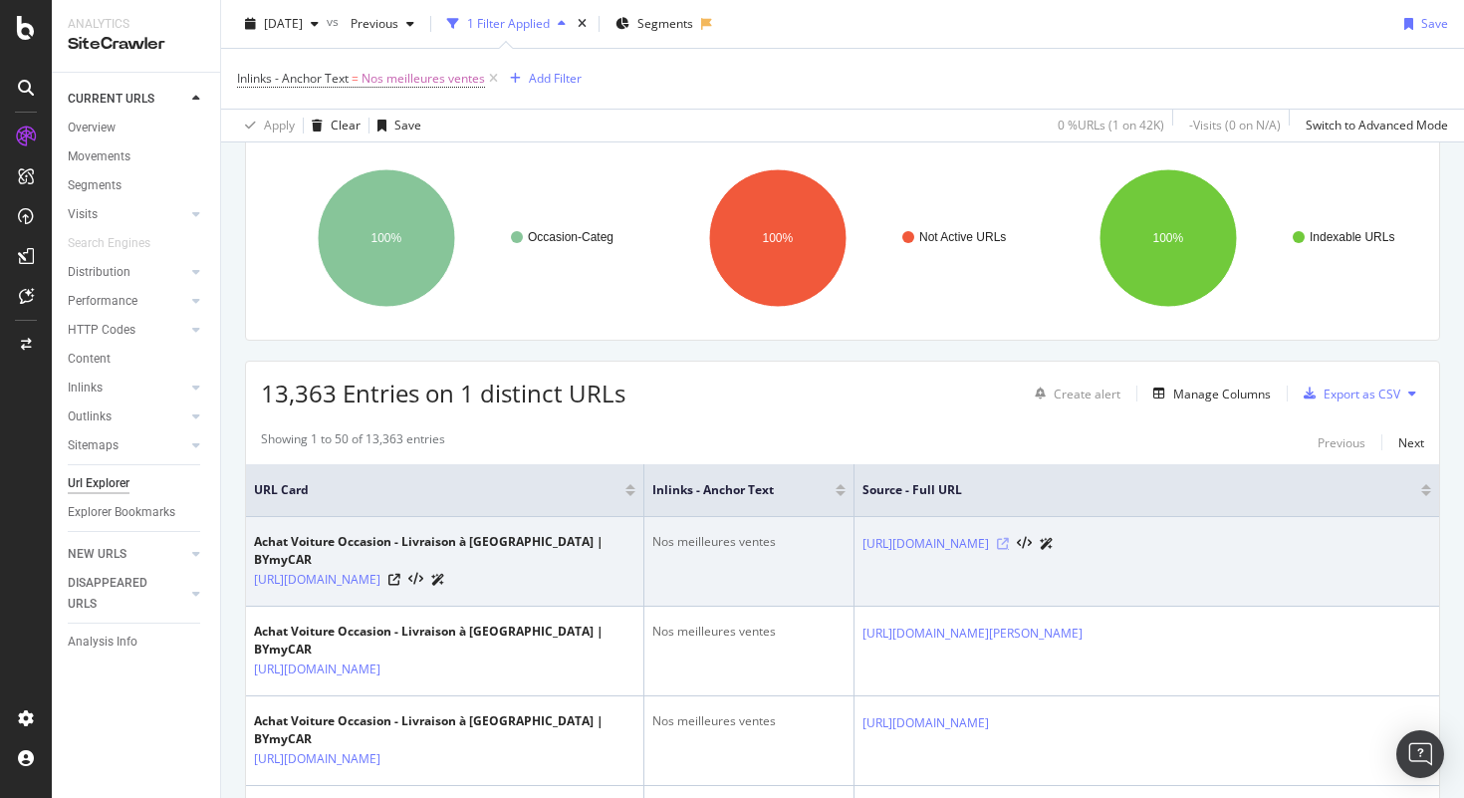
click at [1009, 541] on icon at bounding box center [1003, 544] width 12 height 12
